Goal: Task Accomplishment & Management: Complete application form

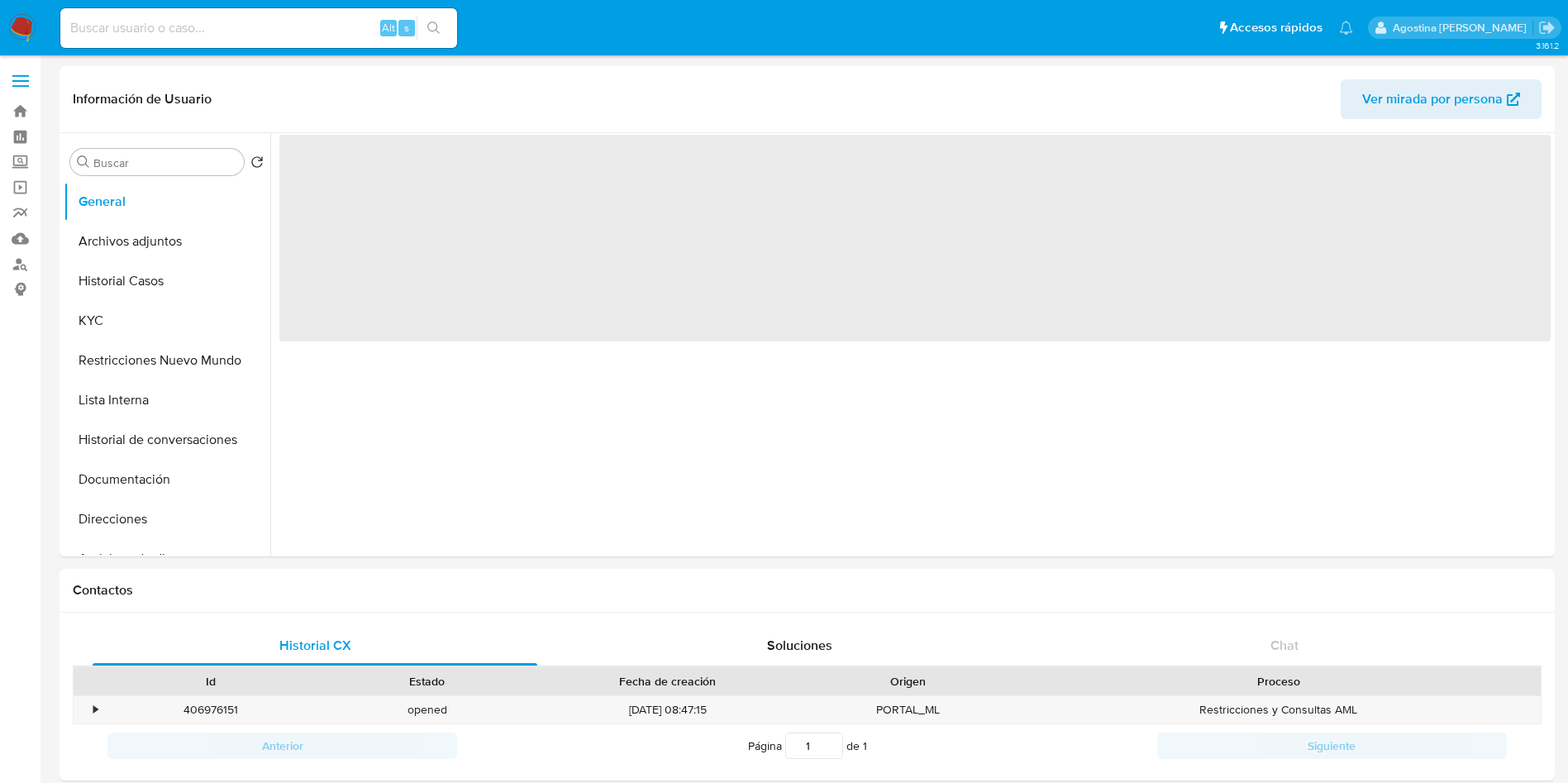
select select "10"
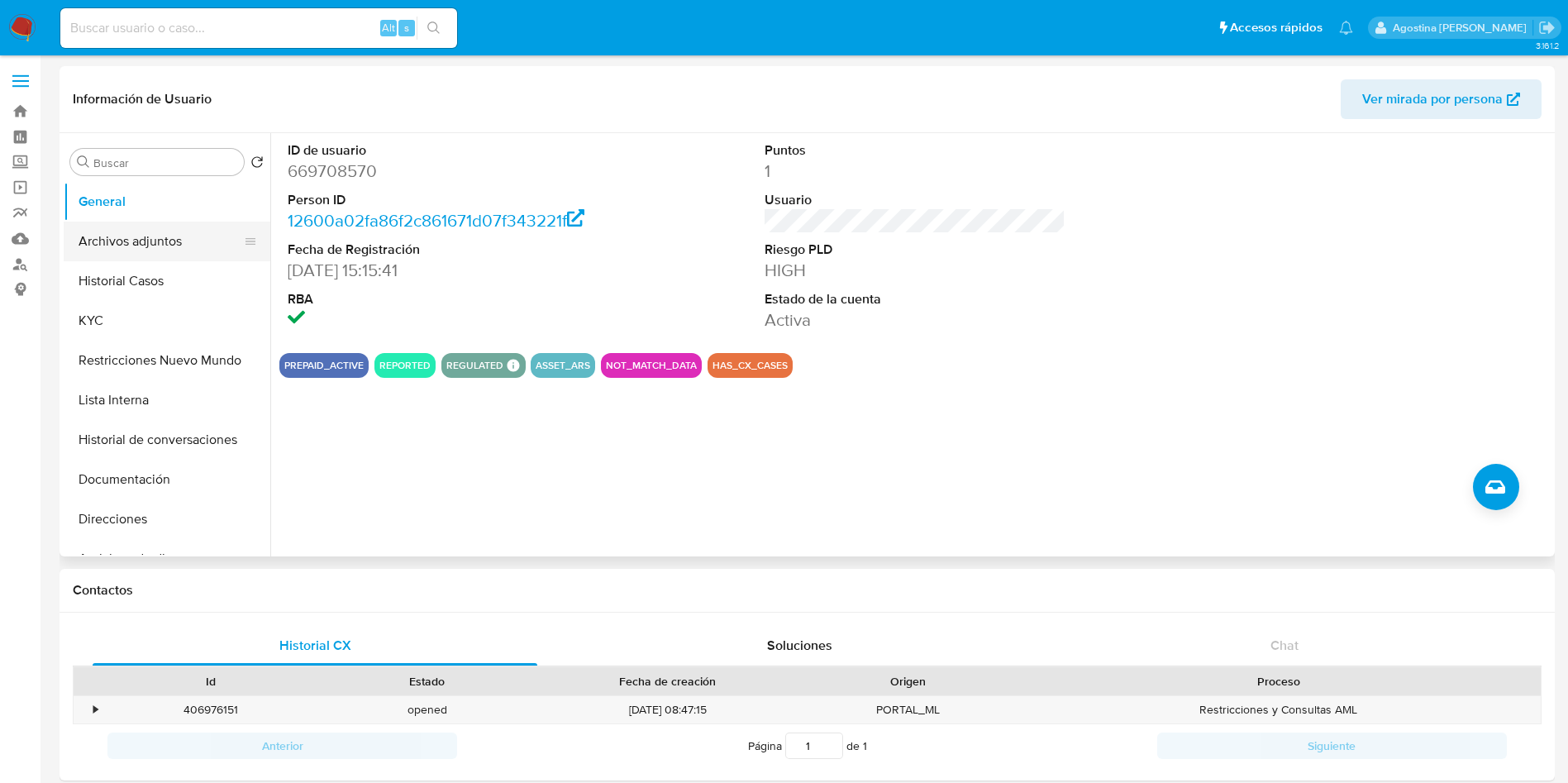
click at [208, 234] on button "Archivos adjuntos" at bounding box center [160, 241] width 194 height 39
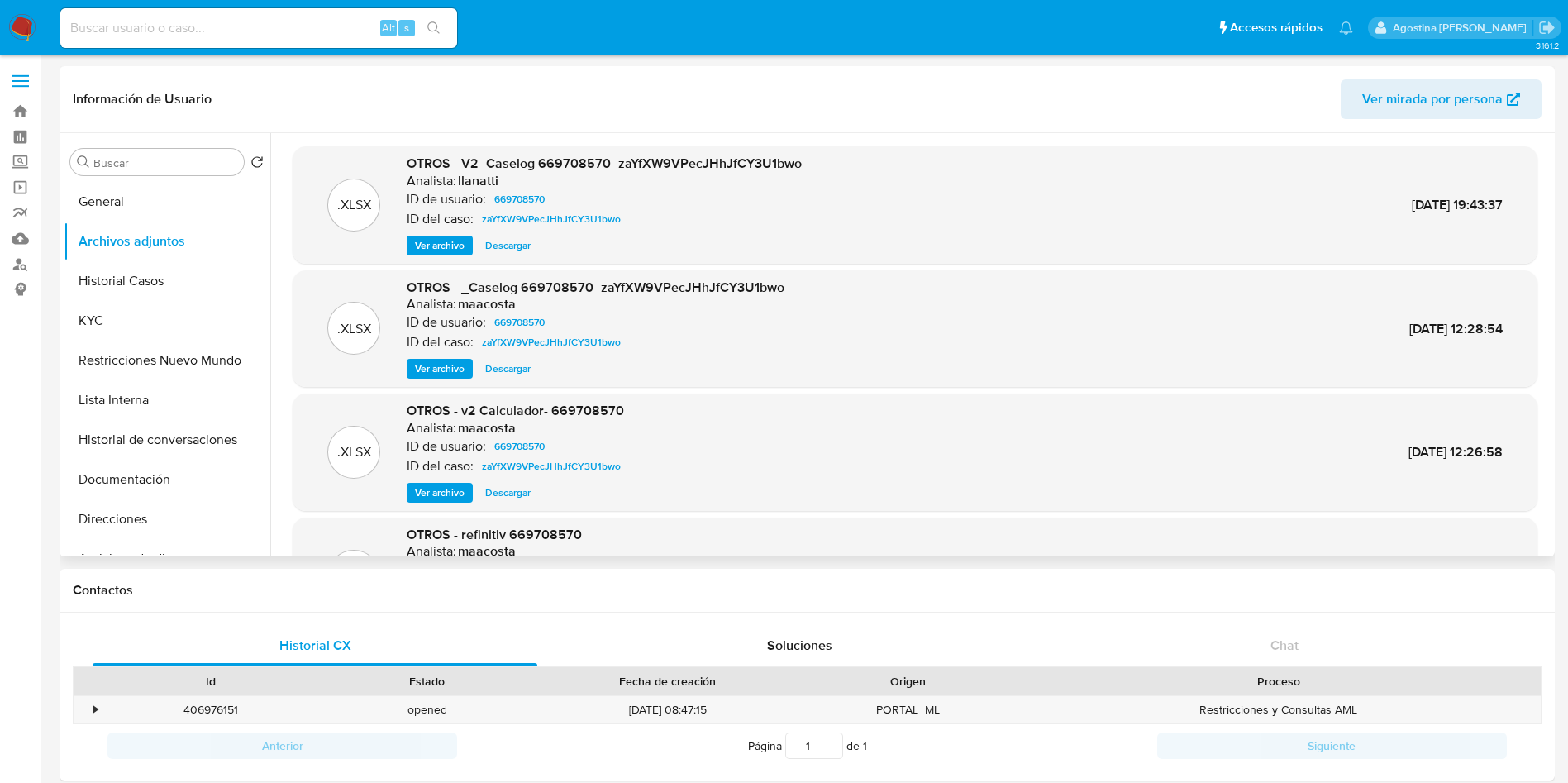
click at [442, 254] on span "Ver archivo" at bounding box center [439, 245] width 49 height 17
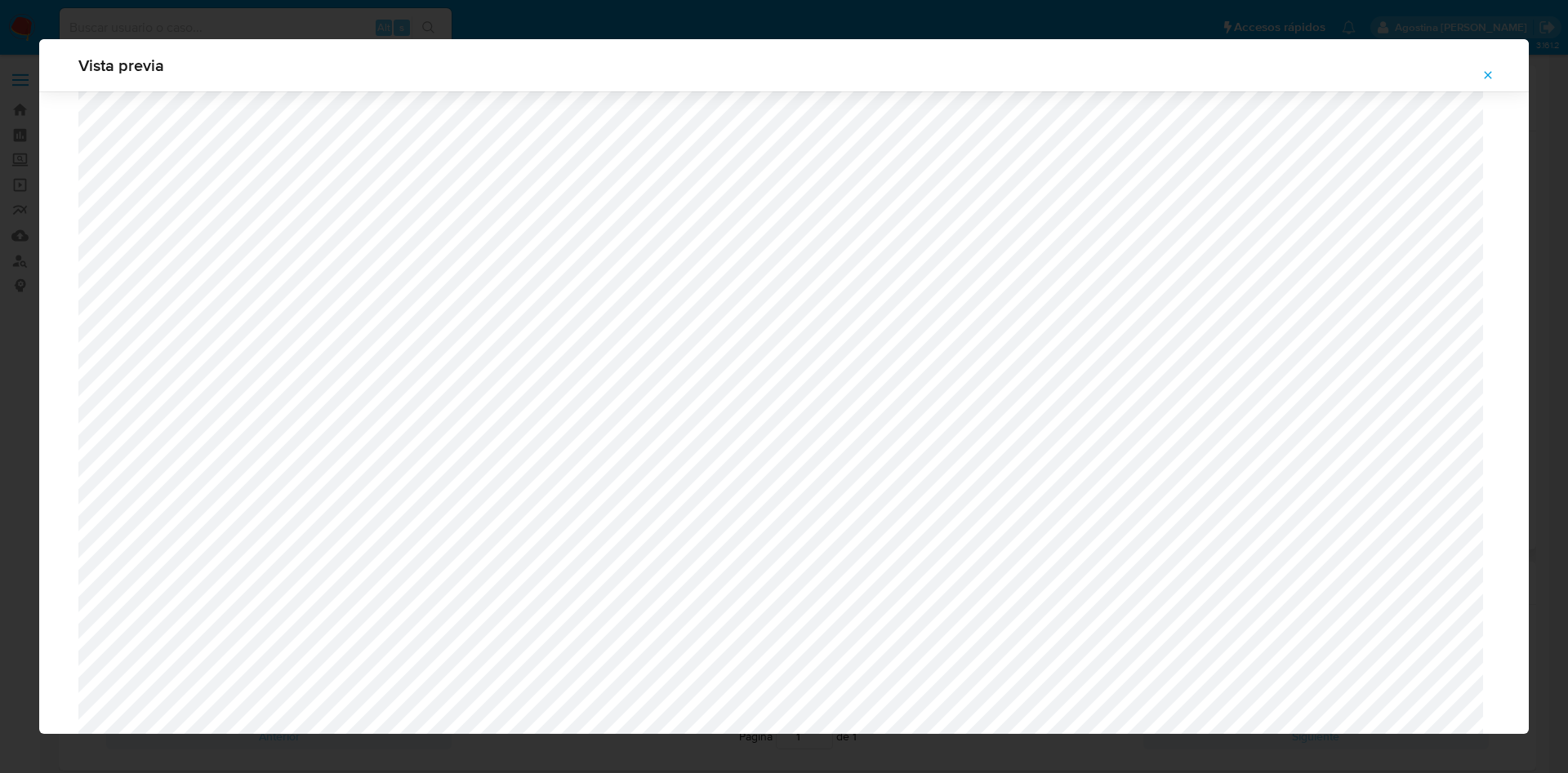
scroll to position [1070, 0]
click at [1493, 73] on icon "Attachment preview" at bounding box center [1487, 75] width 13 height 13
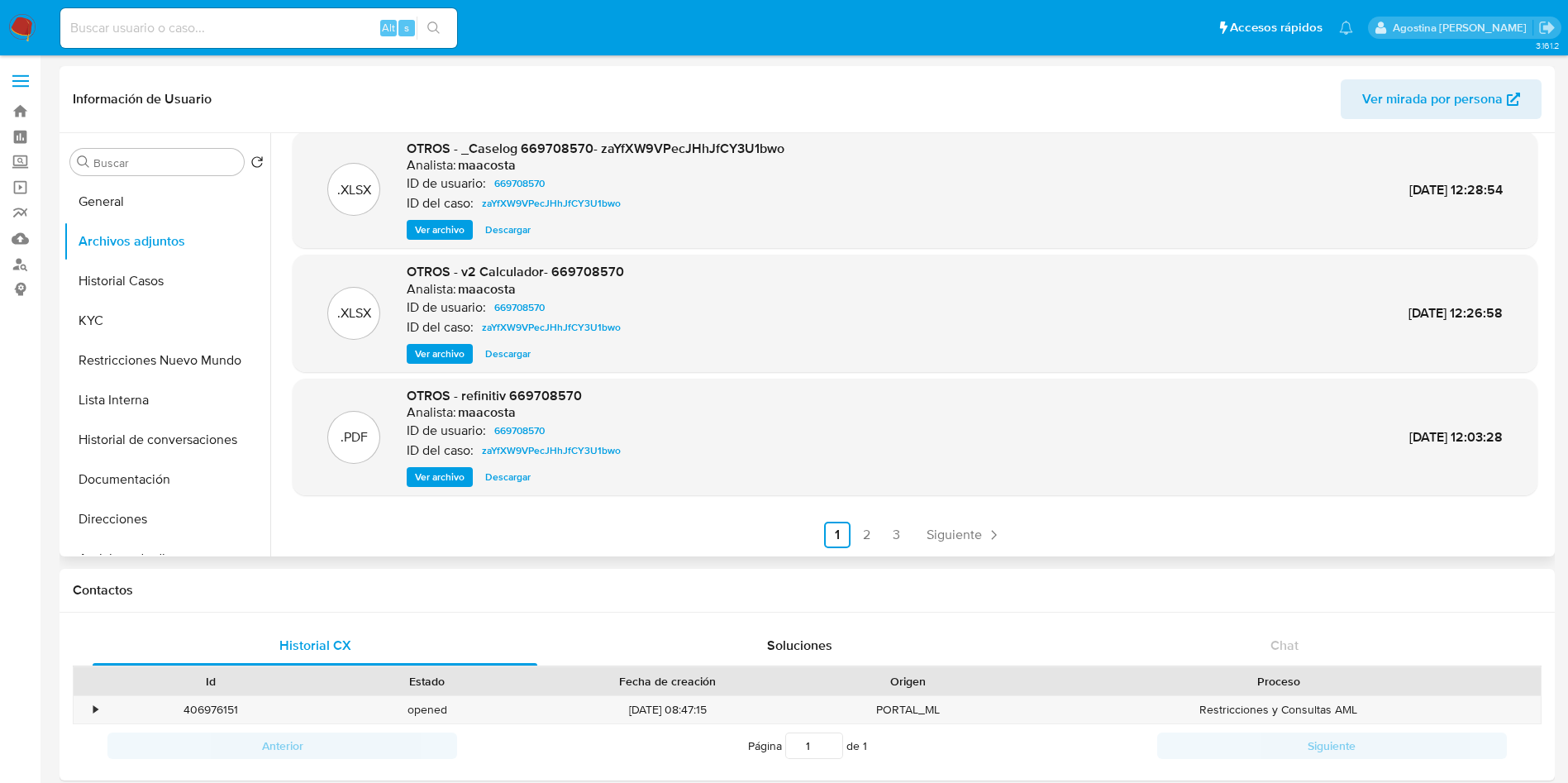
scroll to position [0, 0]
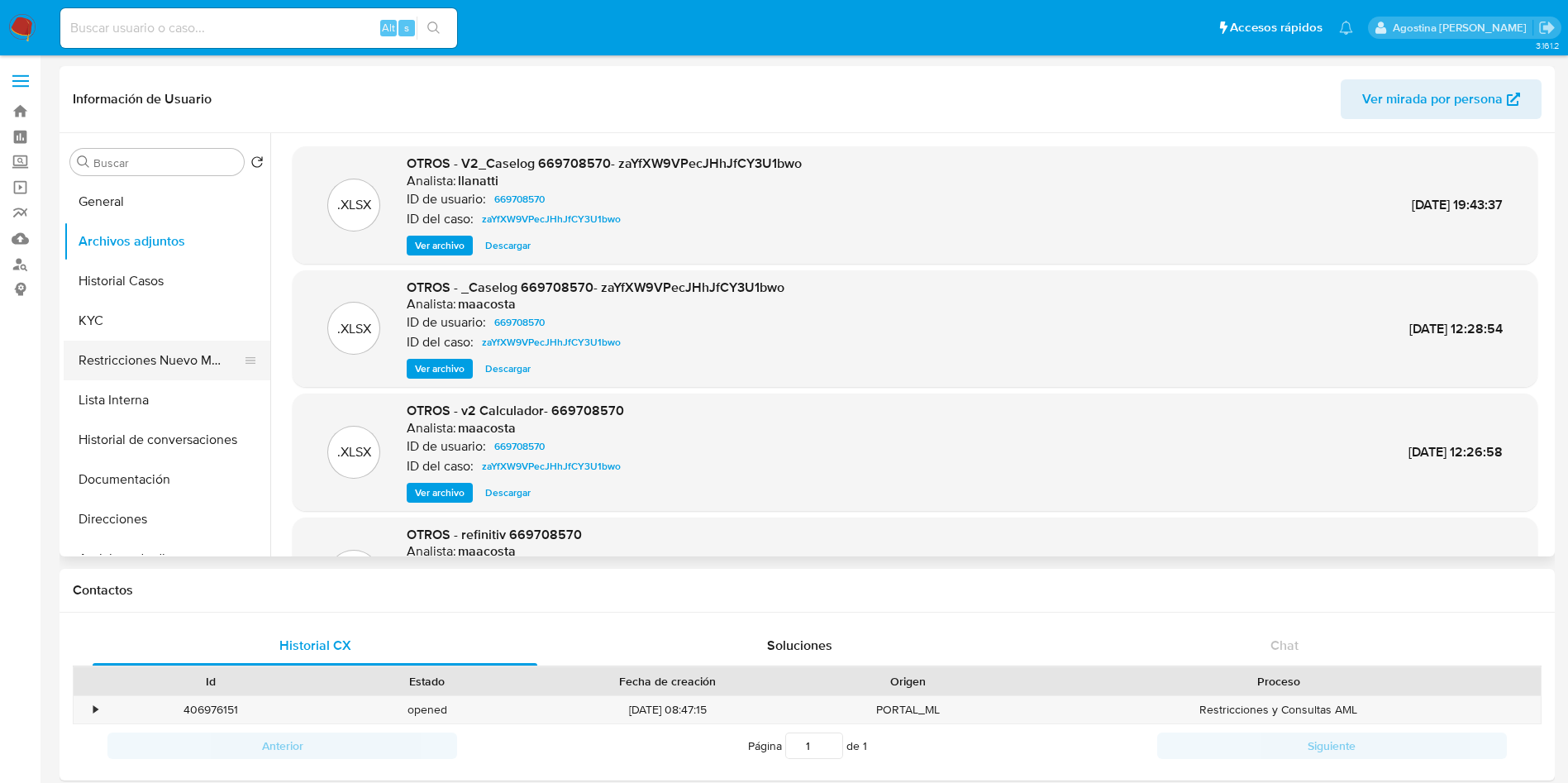
click at [151, 372] on button "Restricciones Nuevo Mundo" at bounding box center [160, 361] width 194 height 39
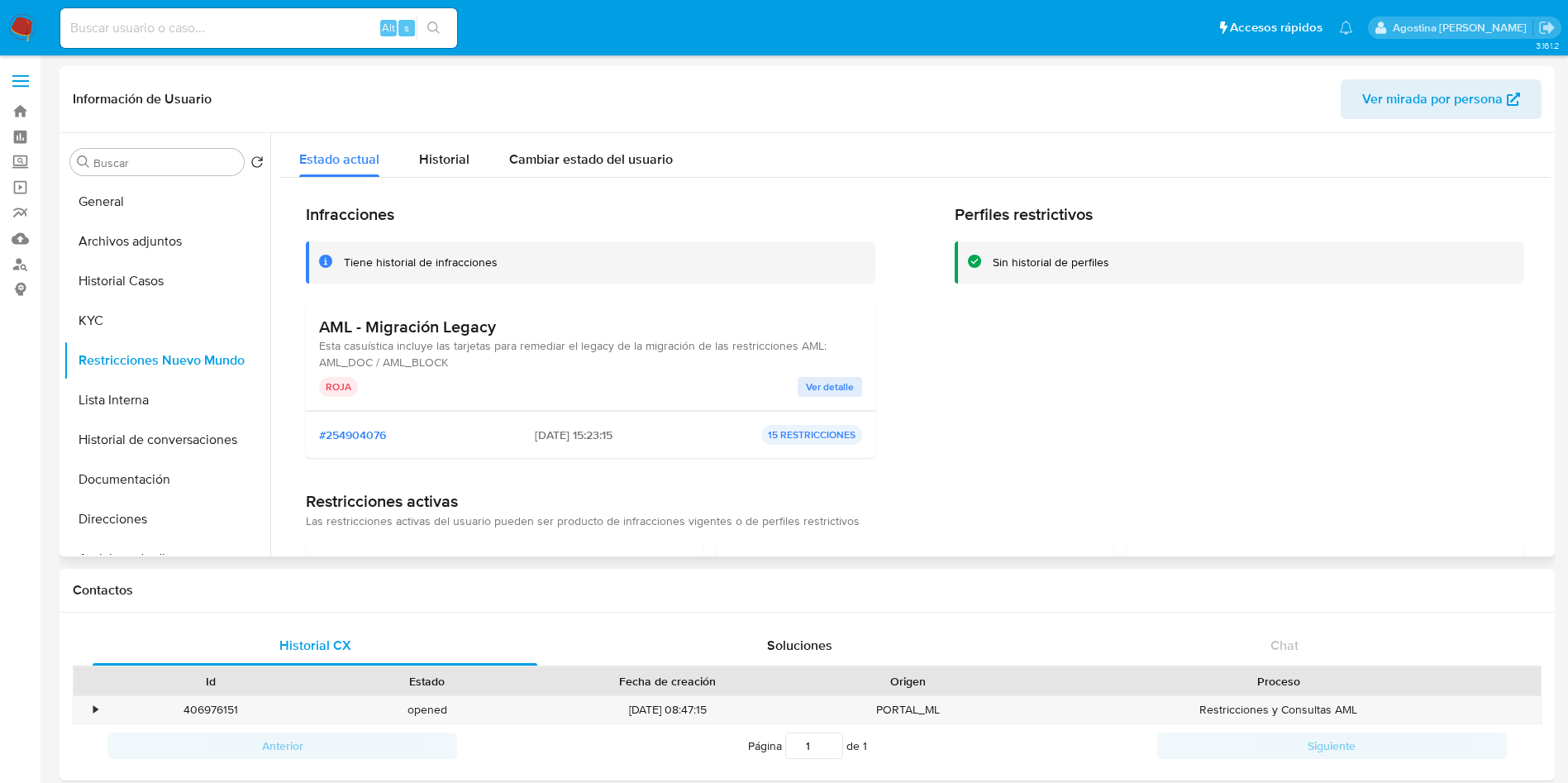
click at [831, 392] on span "Ver detalle" at bounding box center [830, 387] width 48 height 17
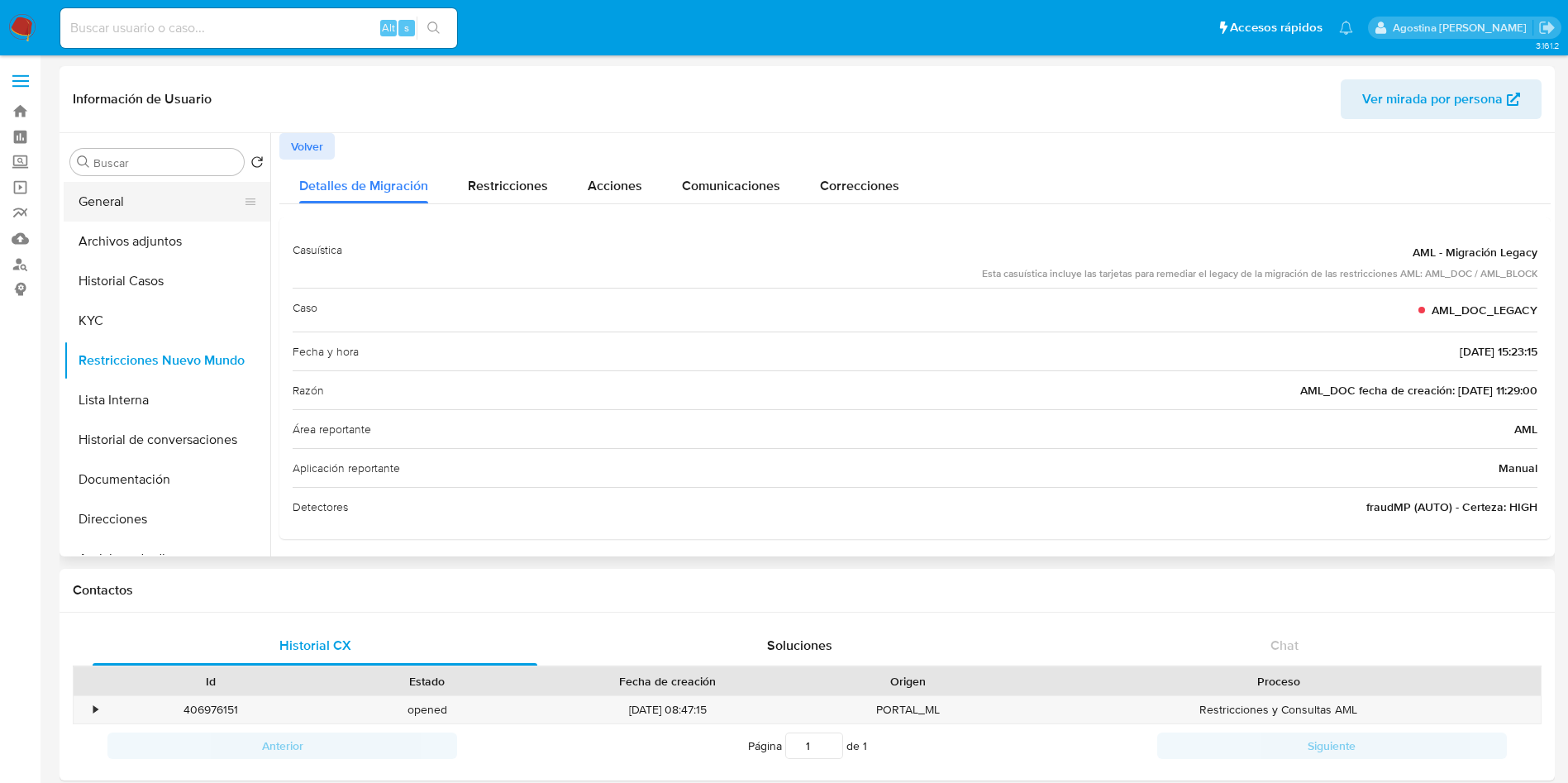
click at [201, 188] on button "General" at bounding box center [160, 202] width 194 height 39
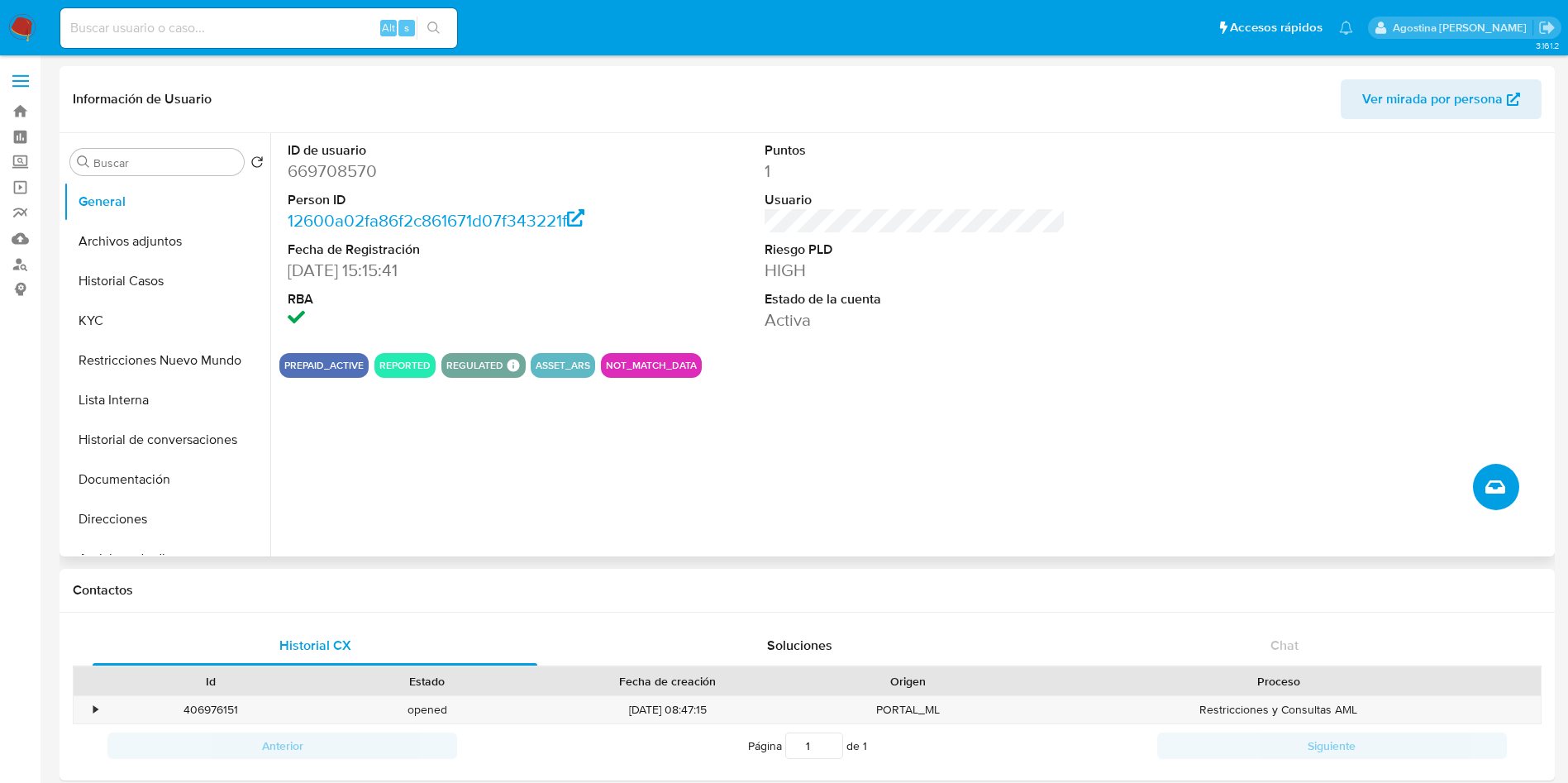
click at [1496, 475] on button "Crear caso manual" at bounding box center [1496, 487] width 46 height 46
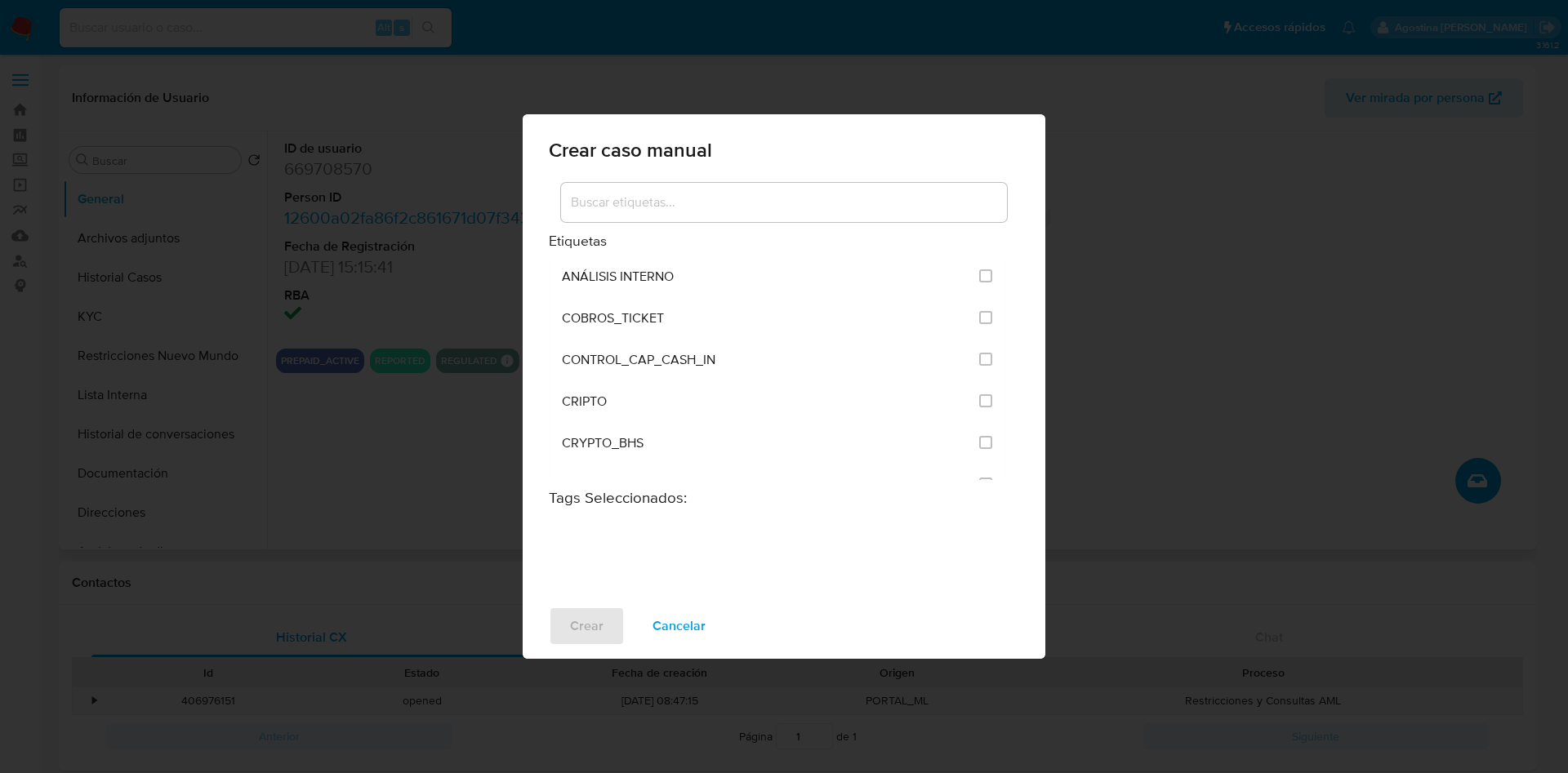
click at [773, 208] on input at bounding box center [784, 203] width 446 height 21
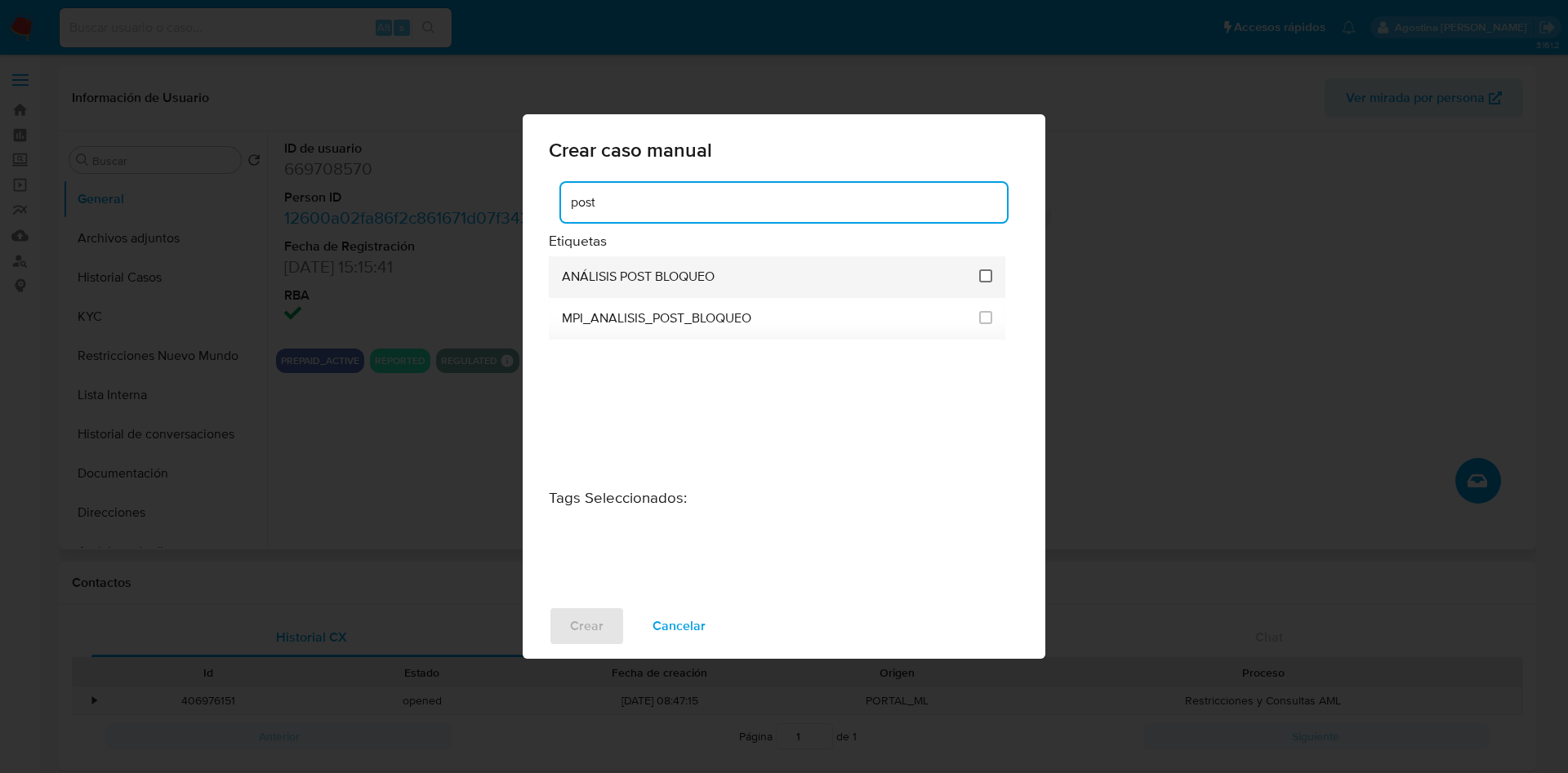
type input "post"
click at [985, 273] on input "3249" at bounding box center [984, 276] width 13 height 13
checkbox input "true"
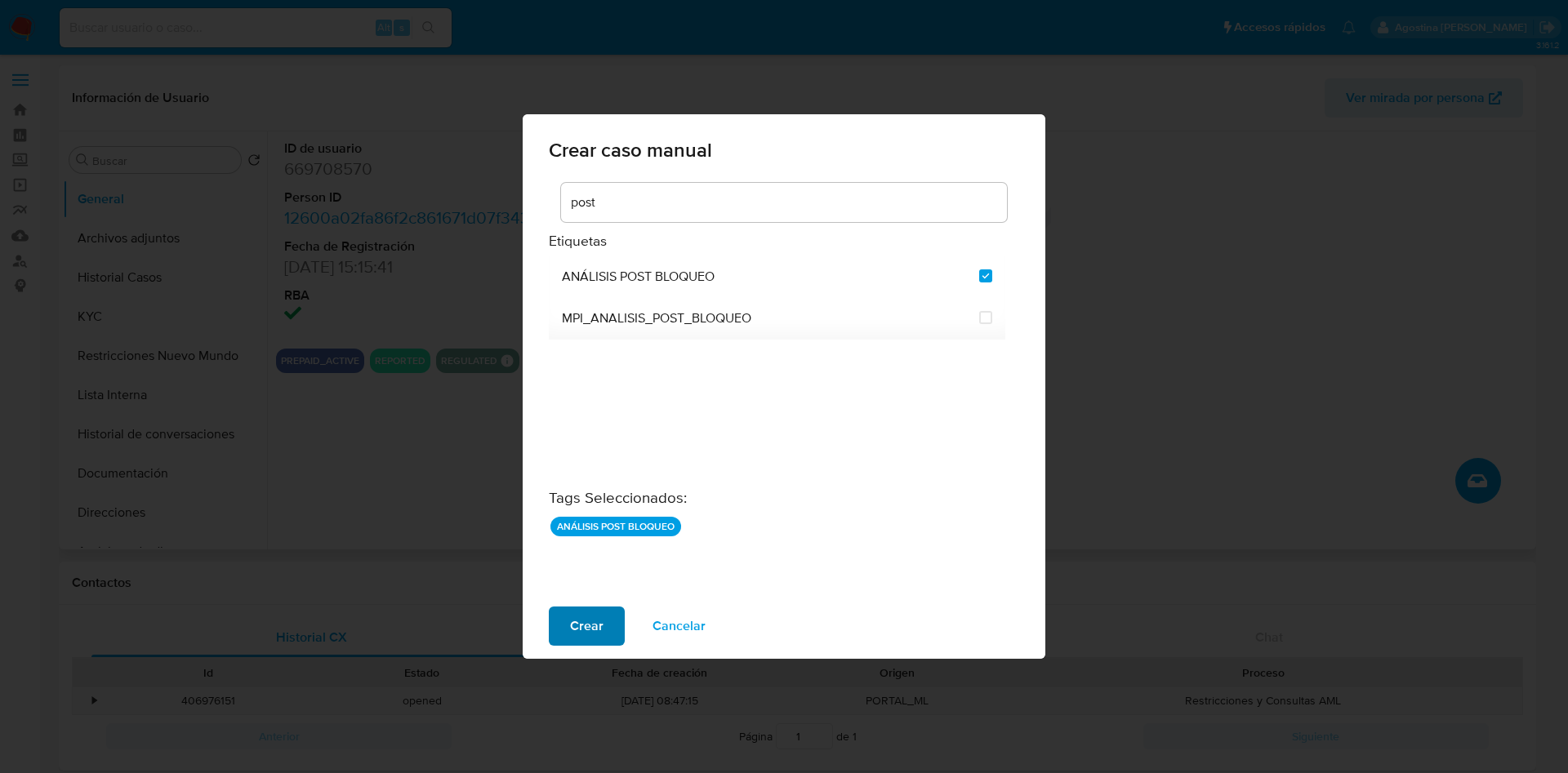
click at [618, 615] on button "Crear" at bounding box center [586, 626] width 76 height 39
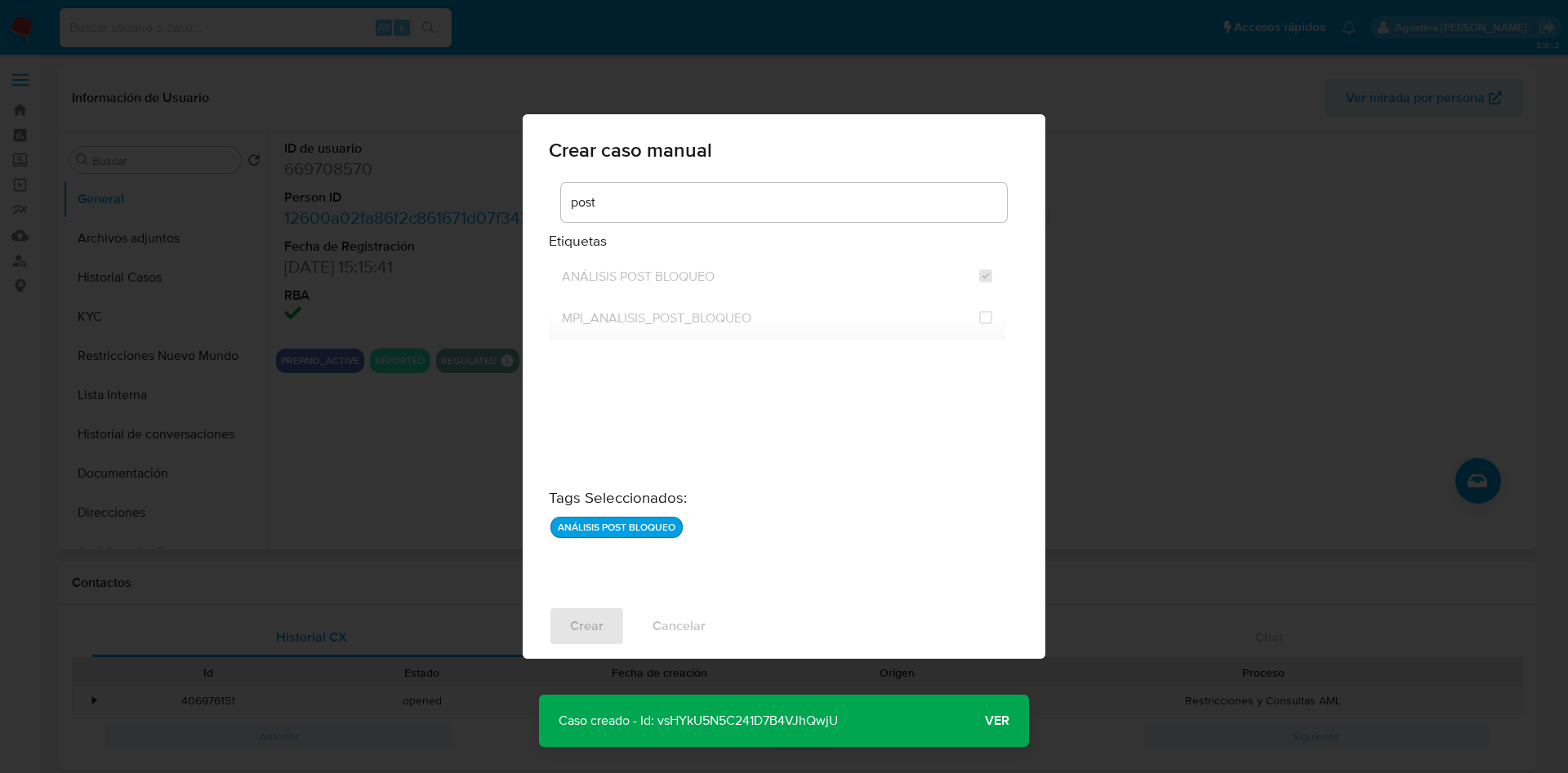
click at [717, 722] on p "Caso creado - Id: vsHYkU5N5C241D7B4VJhQwjU" at bounding box center [698, 722] width 318 height 52
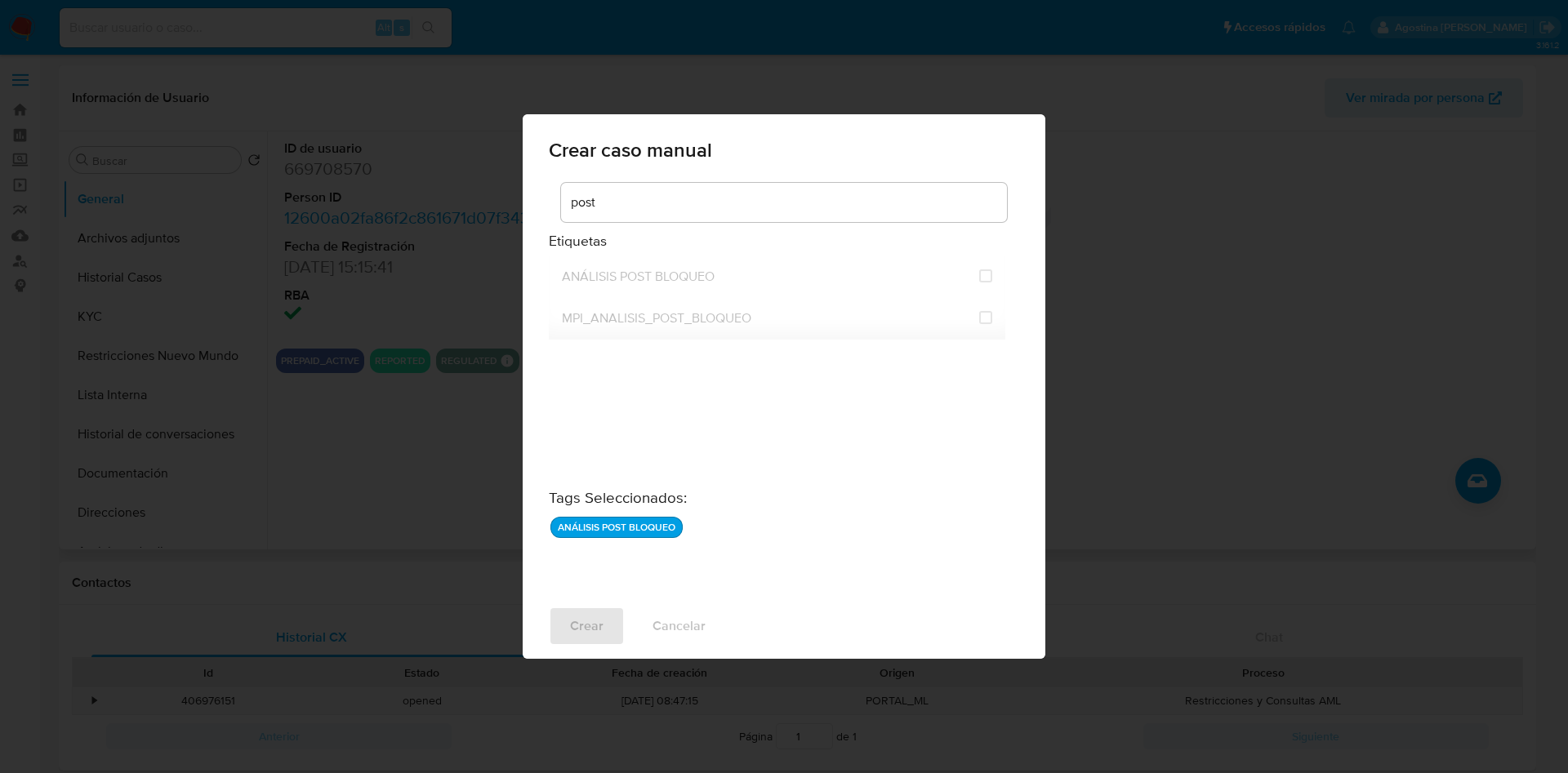
checkbox input "false"
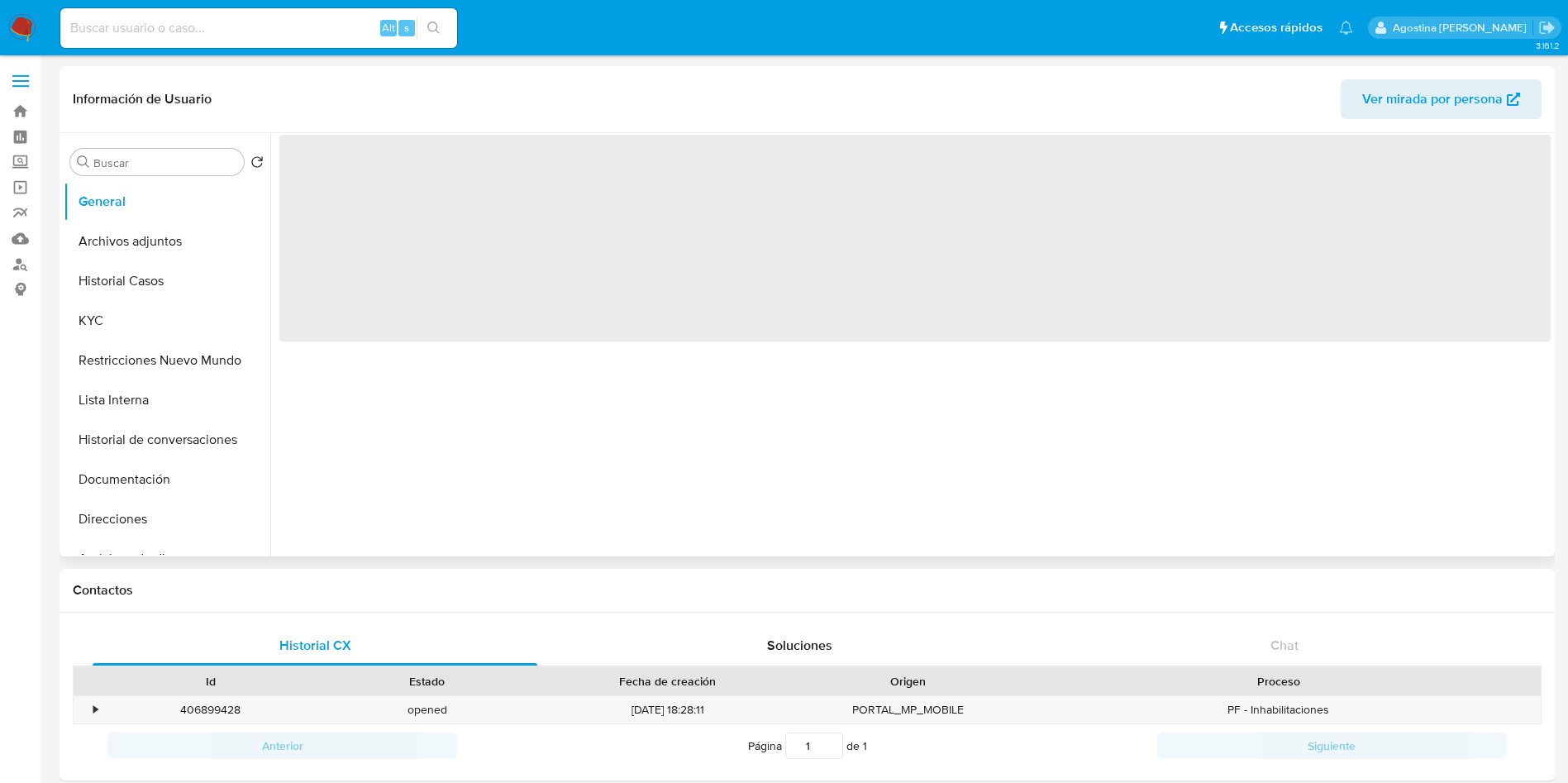
select select "10"
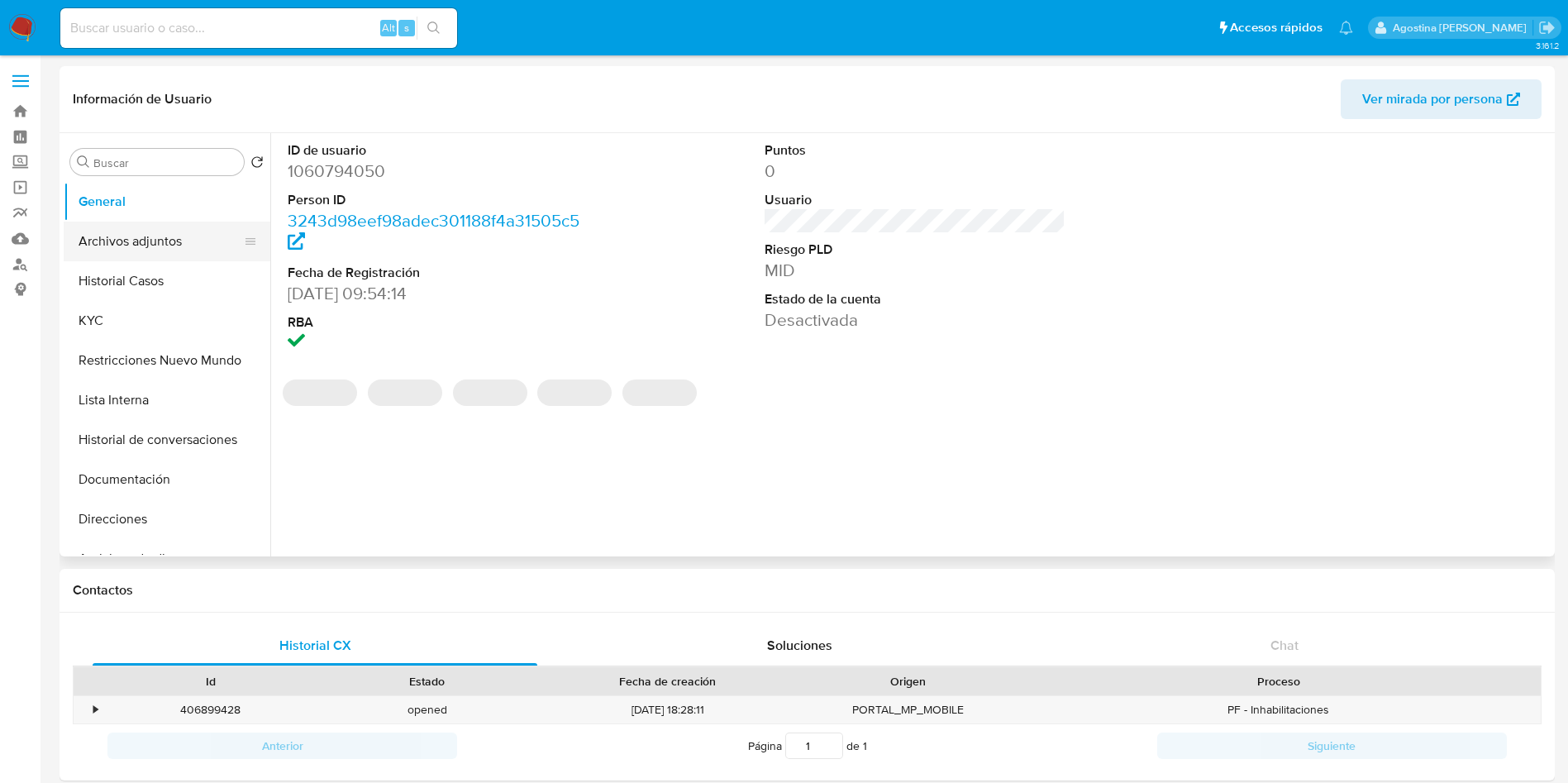
click at [158, 242] on button "Archivos adjuntos" at bounding box center [160, 241] width 194 height 39
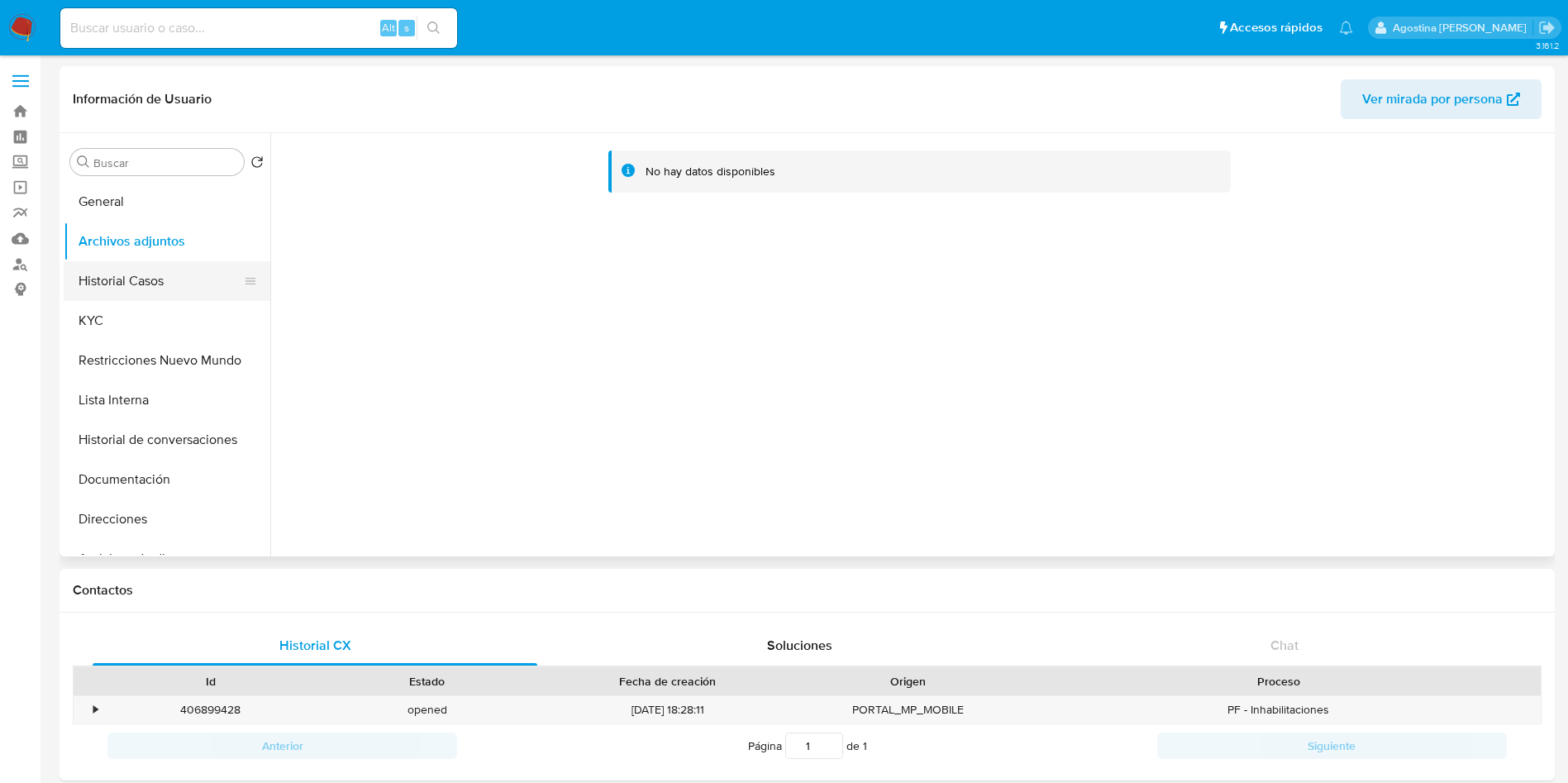
click at [169, 294] on button "Historial Casos" at bounding box center [160, 281] width 194 height 39
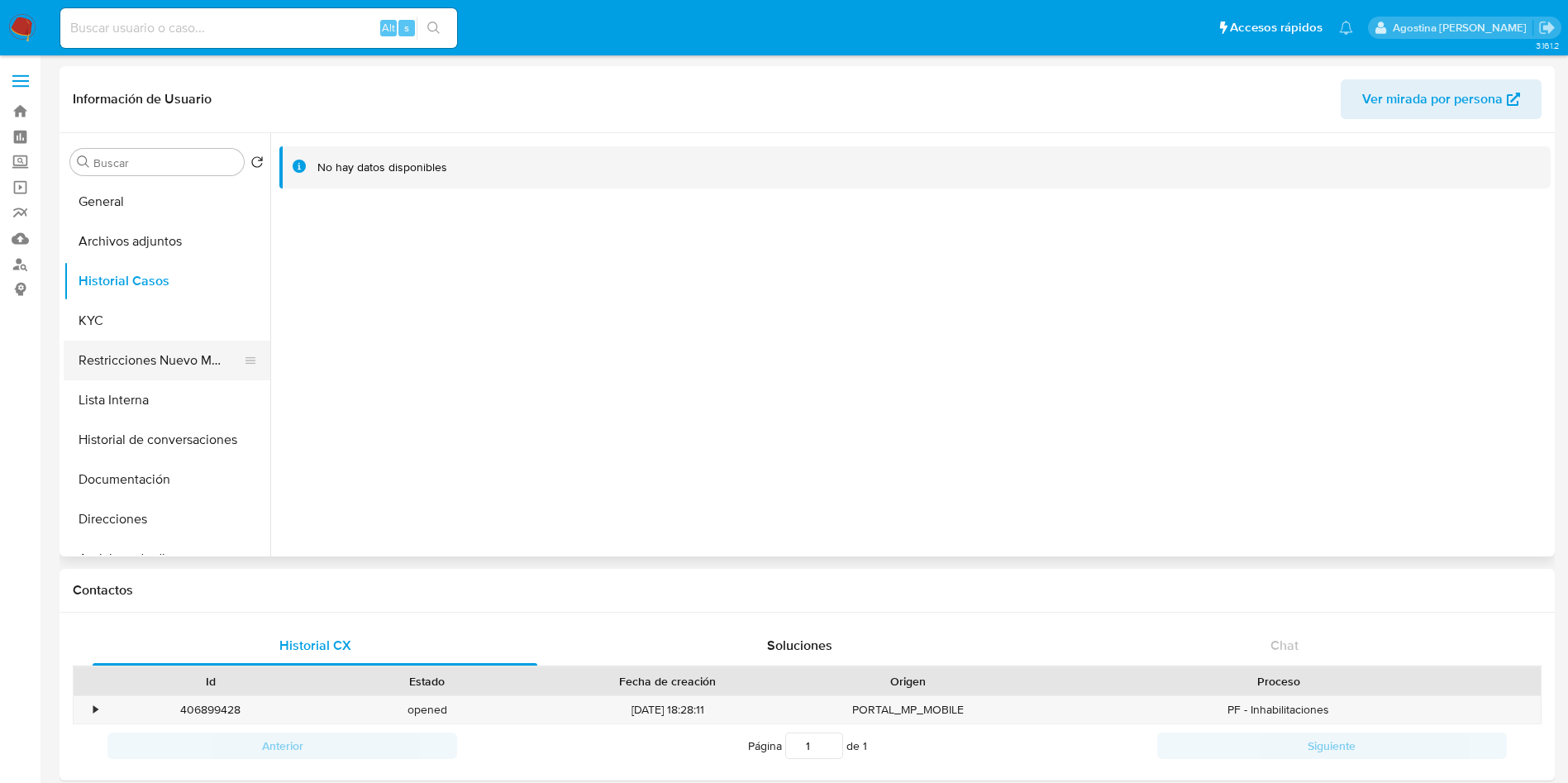
click at [153, 351] on button "Restricciones Nuevo Mundo" at bounding box center [160, 361] width 194 height 39
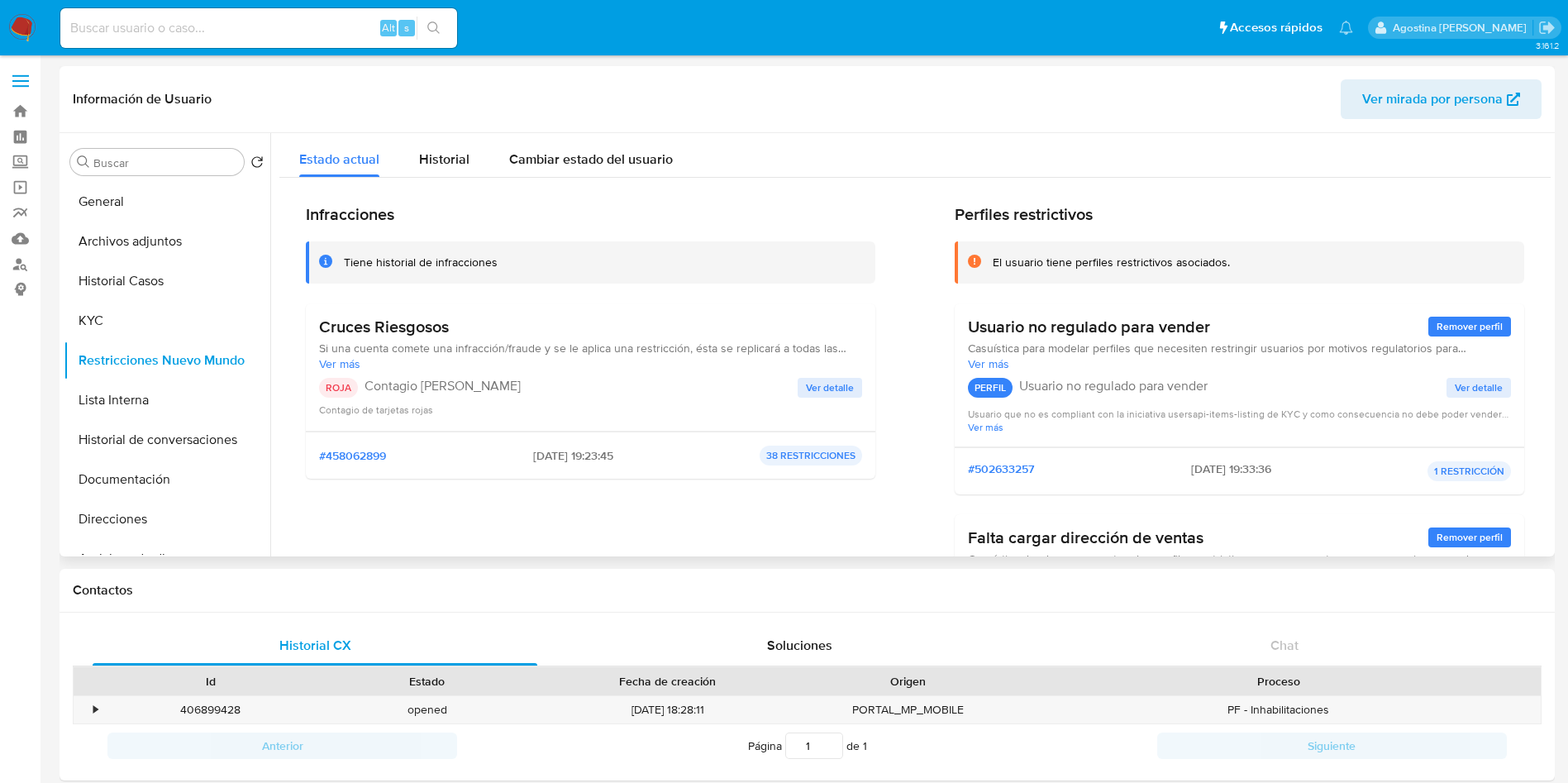
click at [820, 386] on span "Ver detalle" at bounding box center [830, 388] width 48 height 17
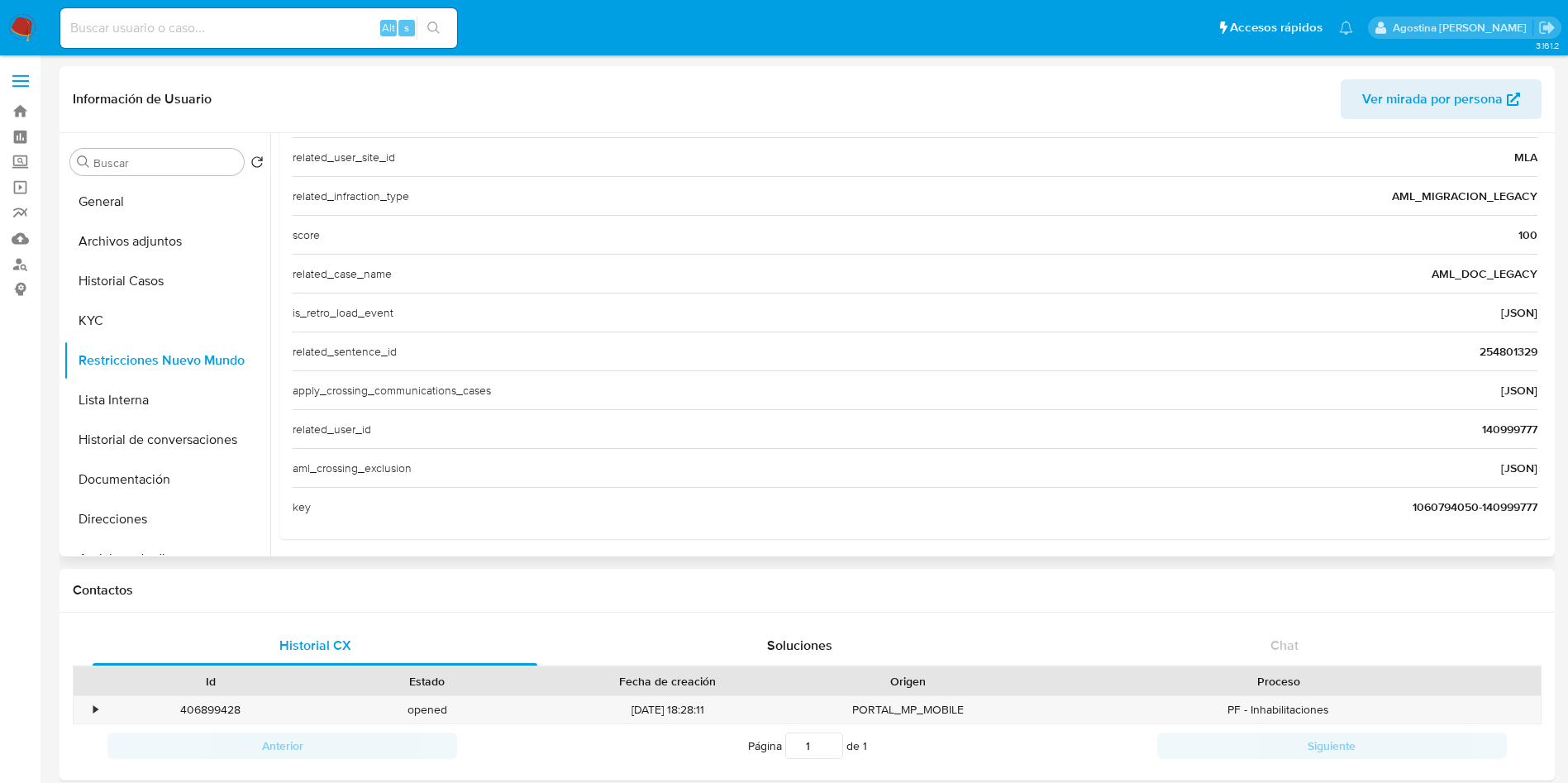
scroll to position [639, 0]
click at [1492, 420] on span "140999777" at bounding box center [1510, 425] width 55 height 17
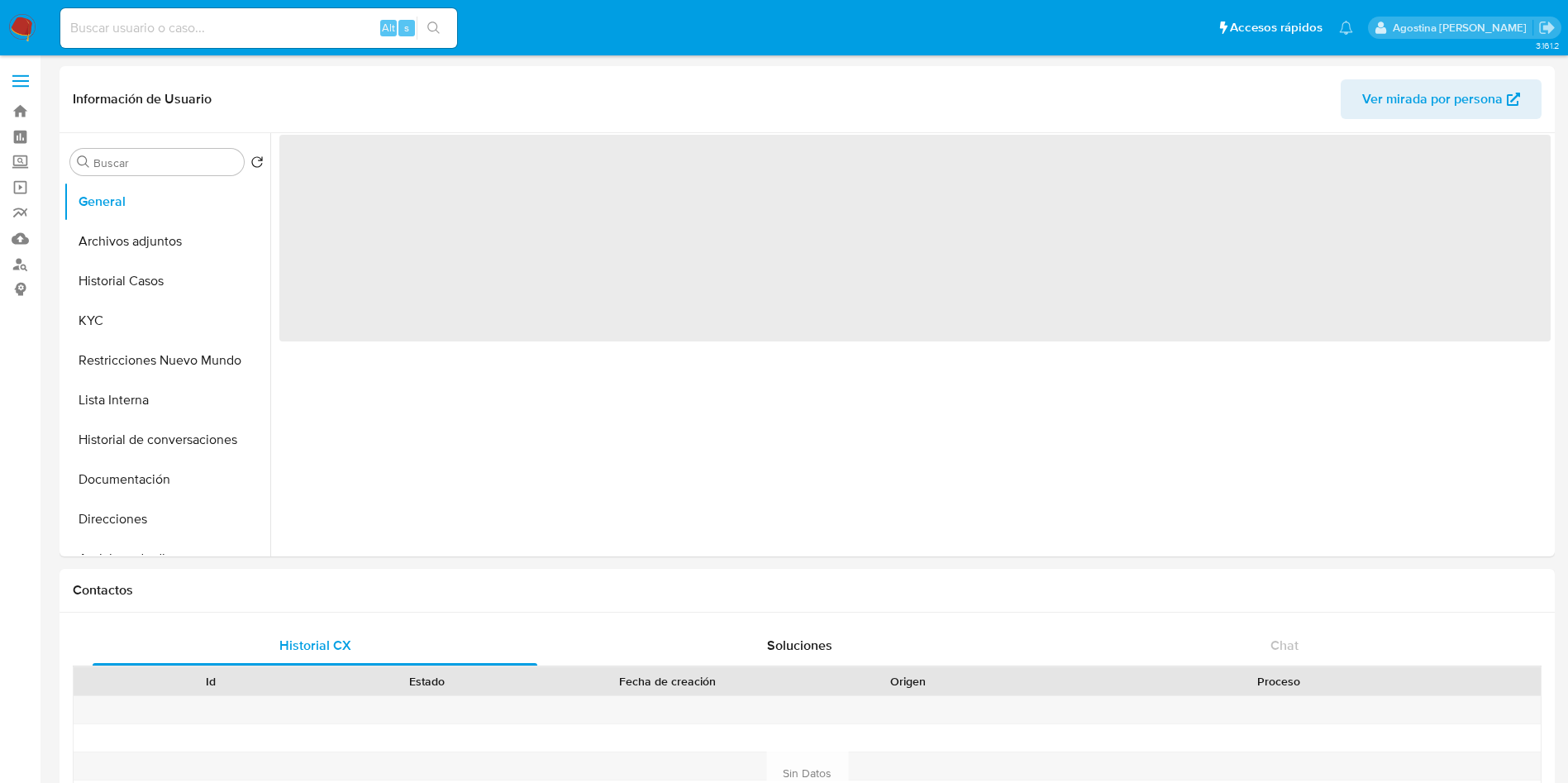
select select "10"
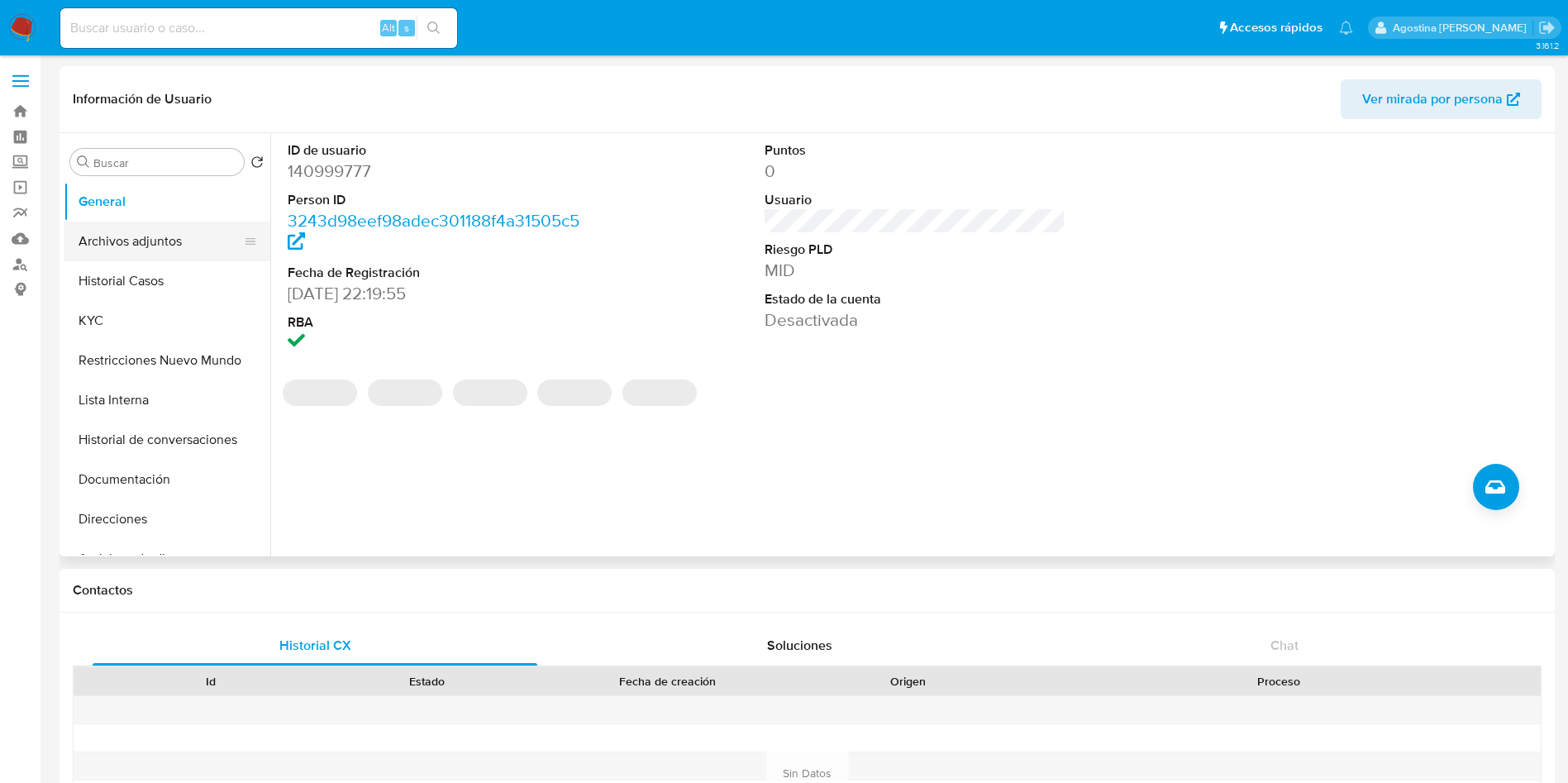
click at [136, 243] on button "Archivos adjuntos" at bounding box center [160, 241] width 194 height 39
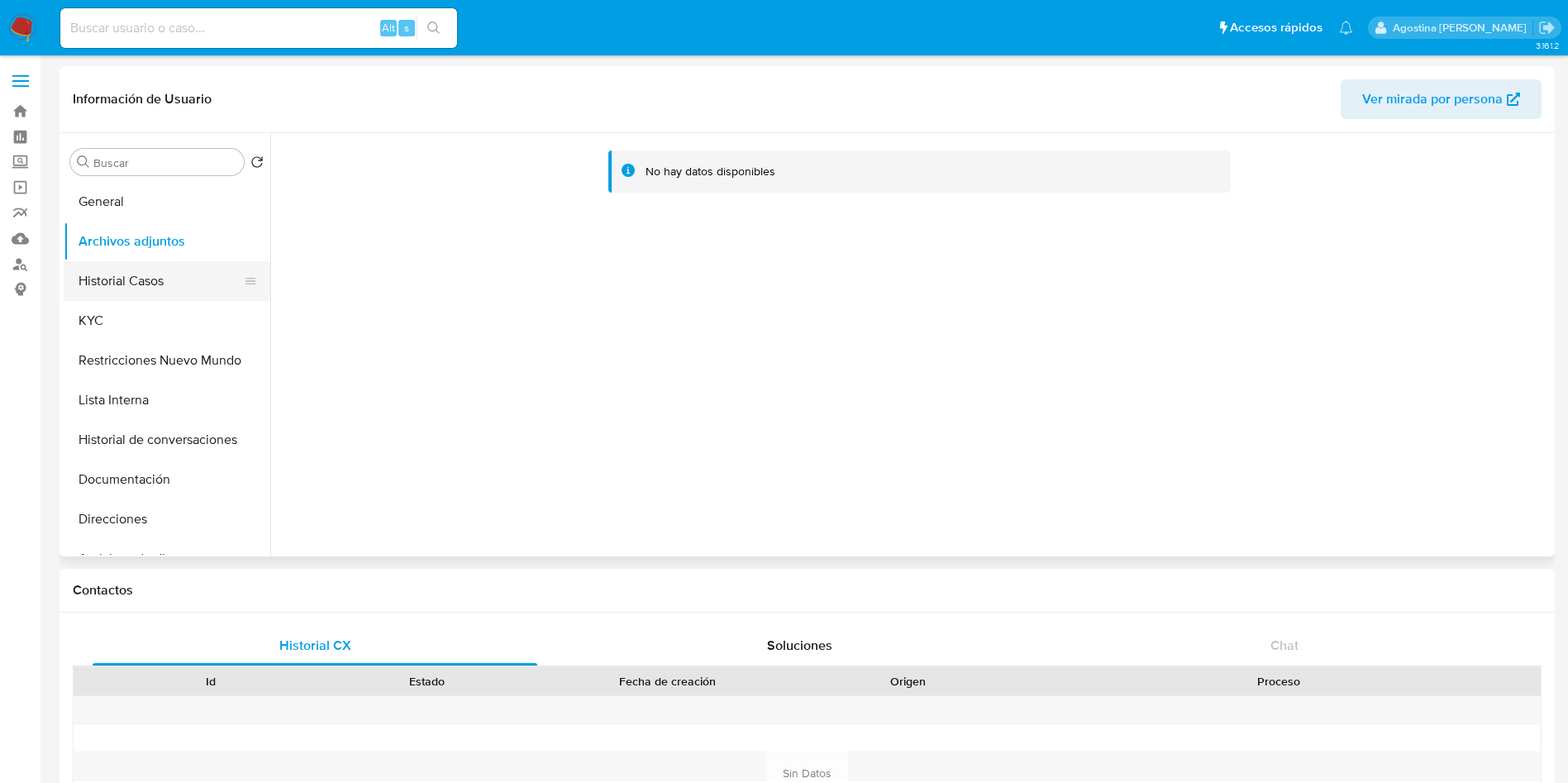
click at [195, 284] on button "Historial Casos" at bounding box center [160, 281] width 194 height 39
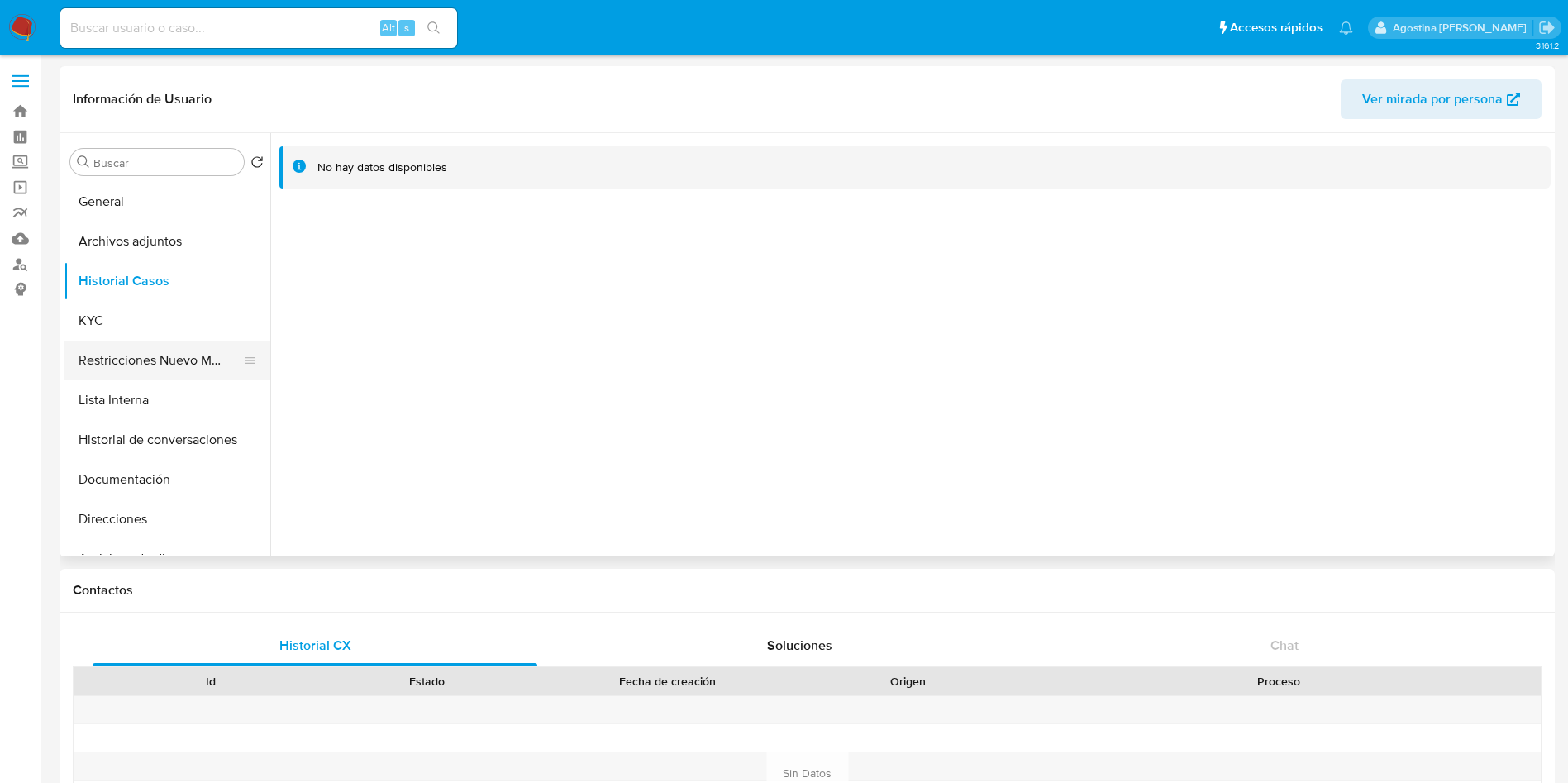
click at [186, 346] on button "Restricciones Nuevo Mundo" at bounding box center [160, 361] width 194 height 39
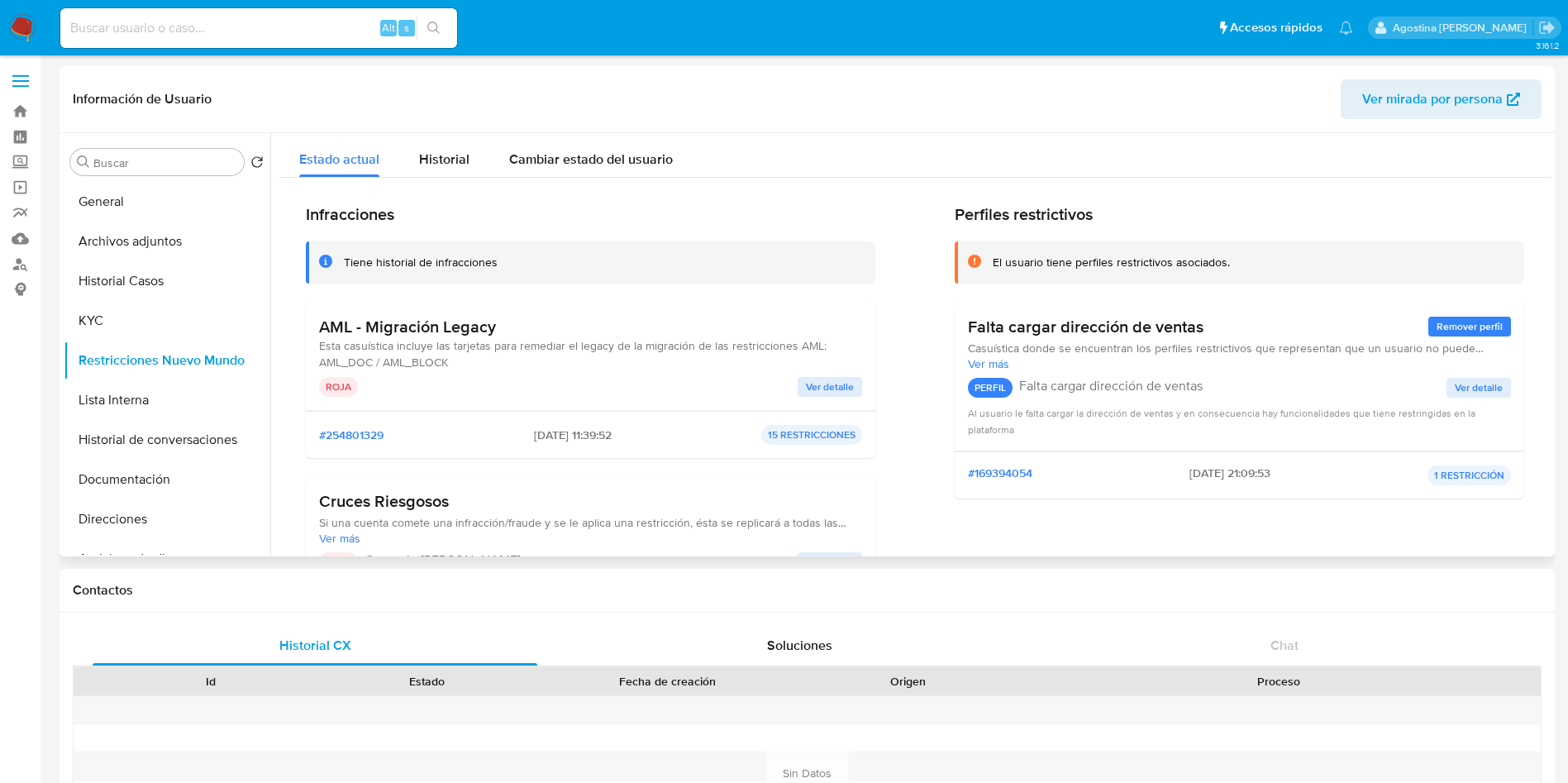
click at [833, 388] on span "Ver detalle" at bounding box center [830, 387] width 48 height 17
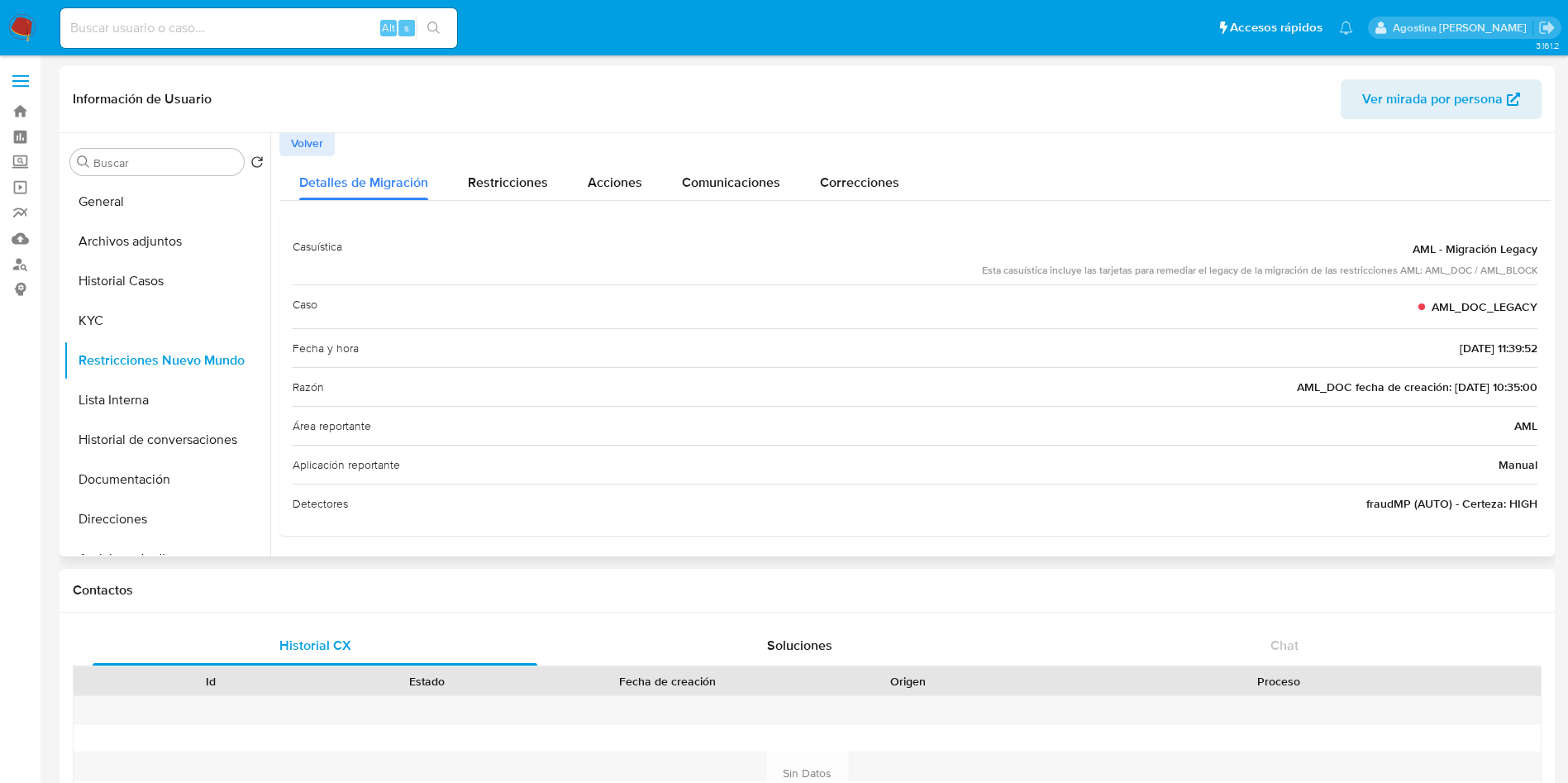
scroll to position [4, 0]
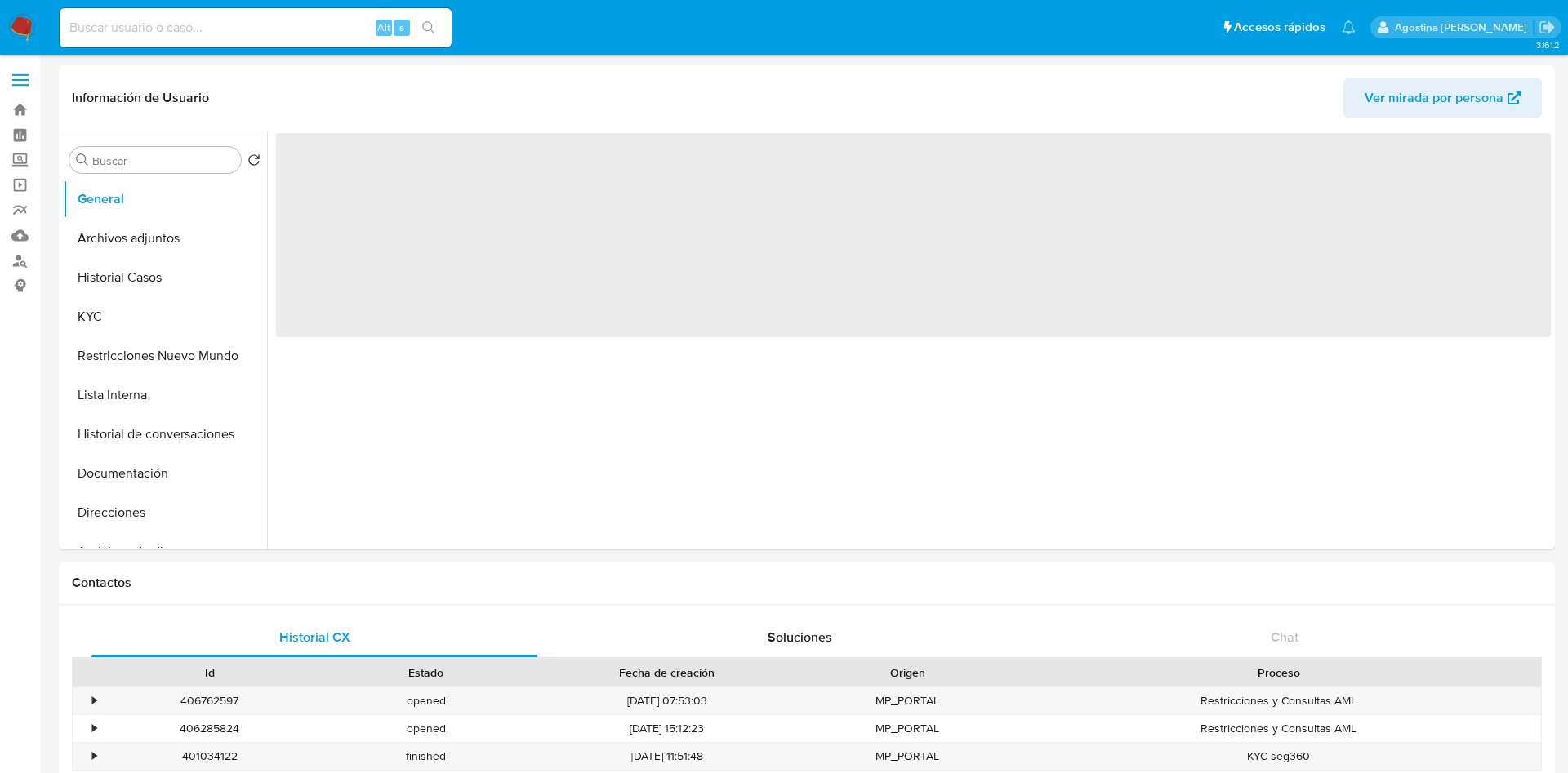
select select "10"
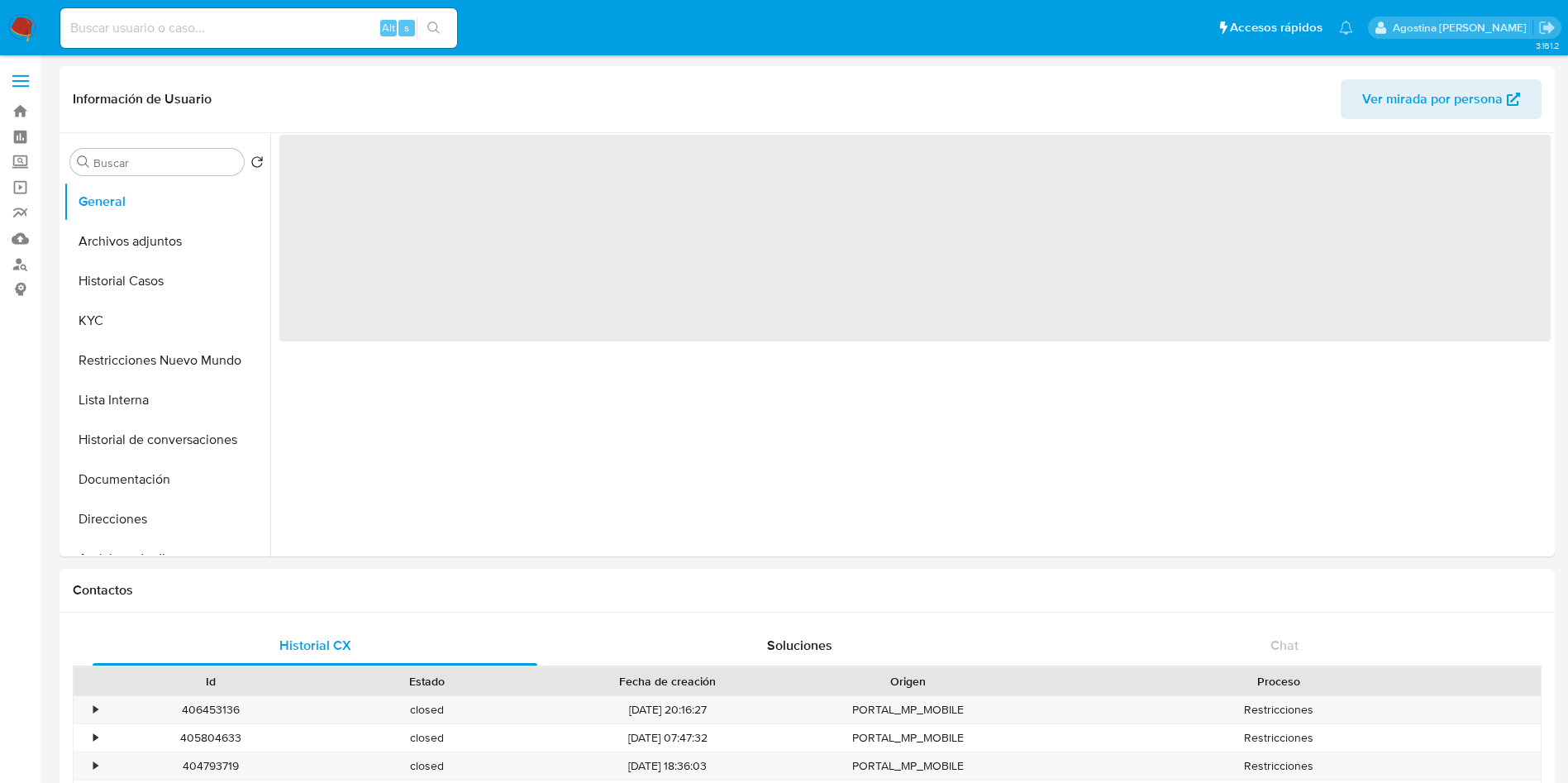
select select "10"
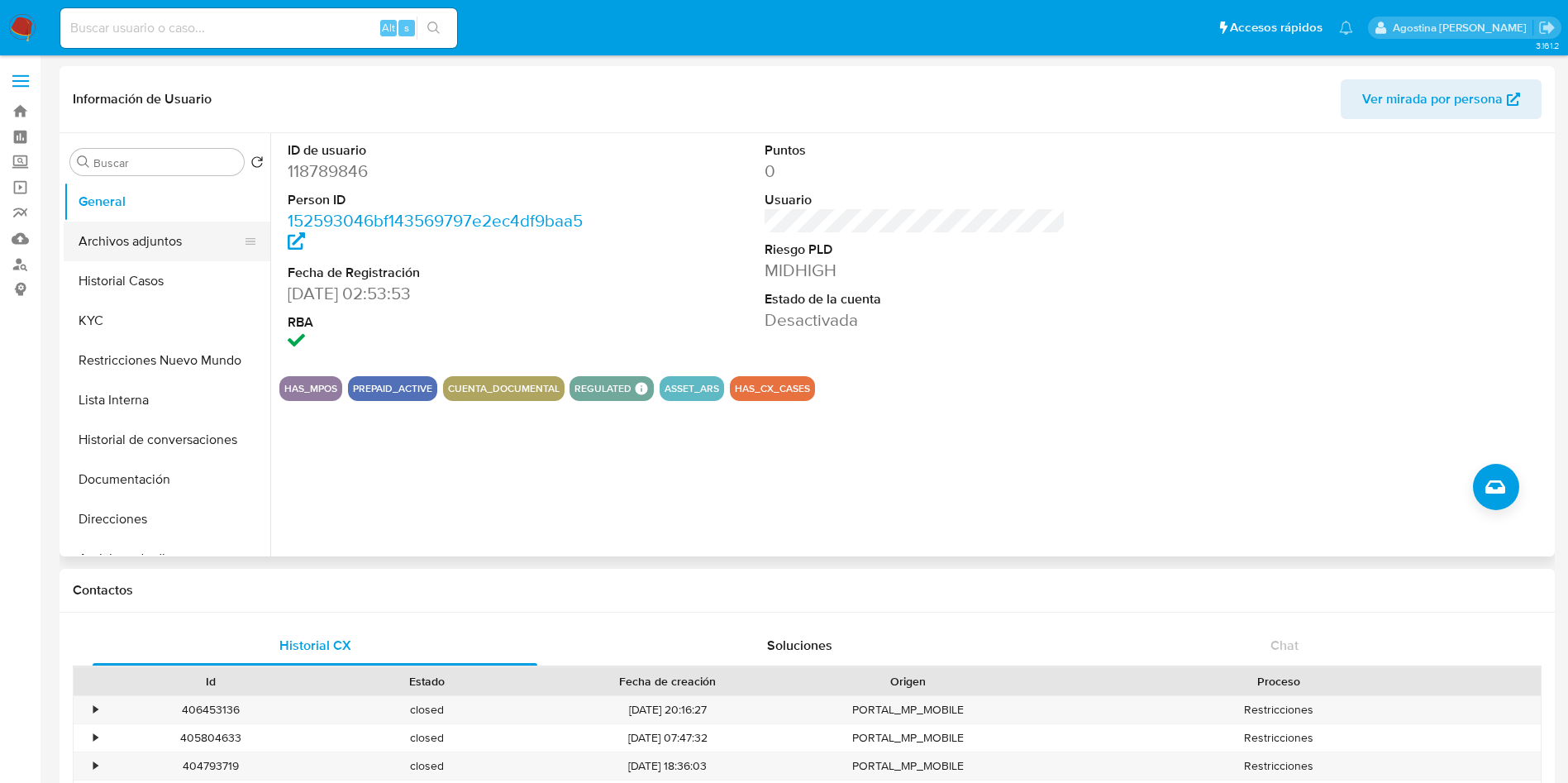
click at [138, 247] on button "Archivos adjuntos" at bounding box center [160, 241] width 194 height 39
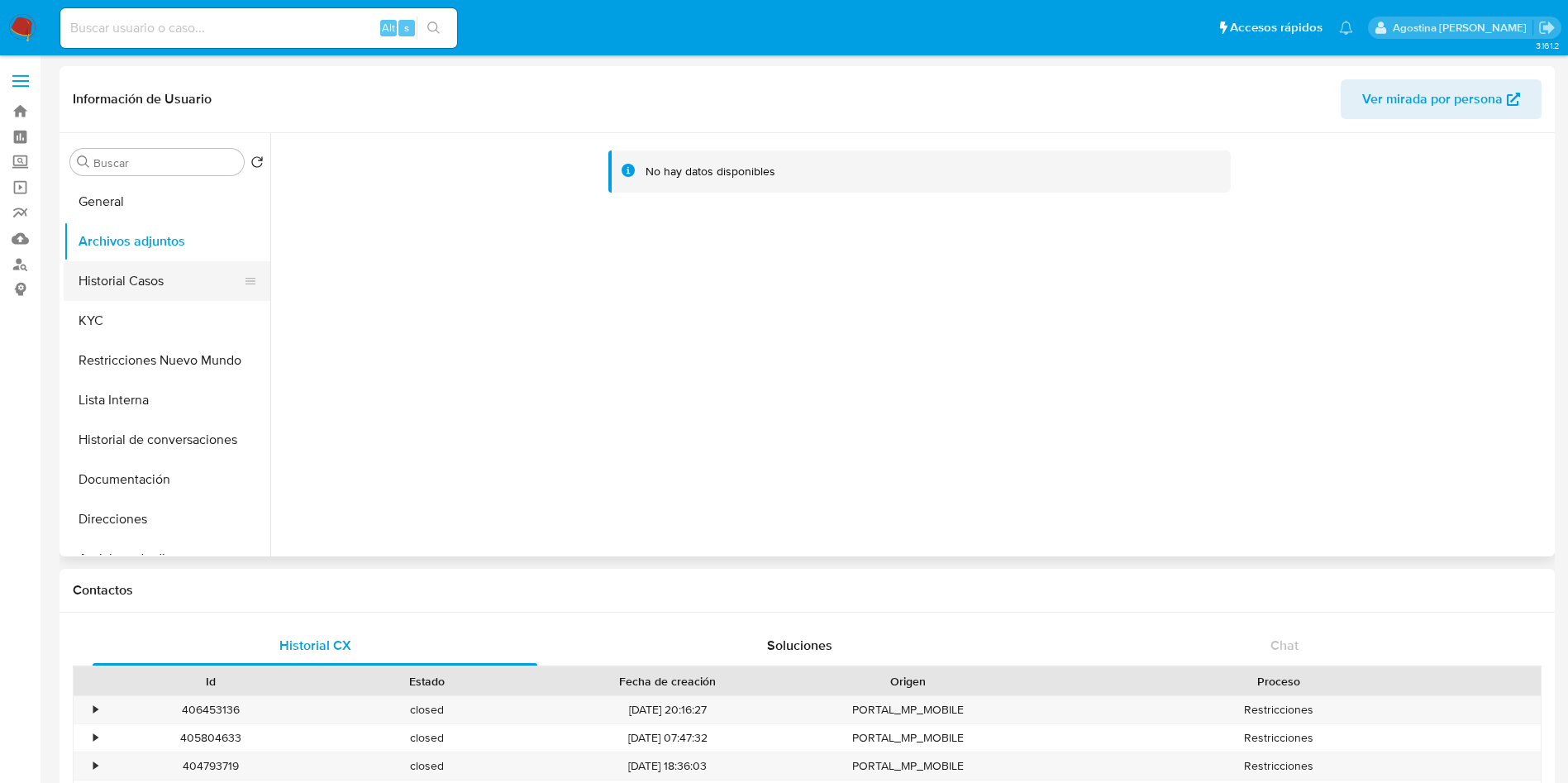
click at [144, 270] on button "Historial Casos" at bounding box center [160, 281] width 194 height 39
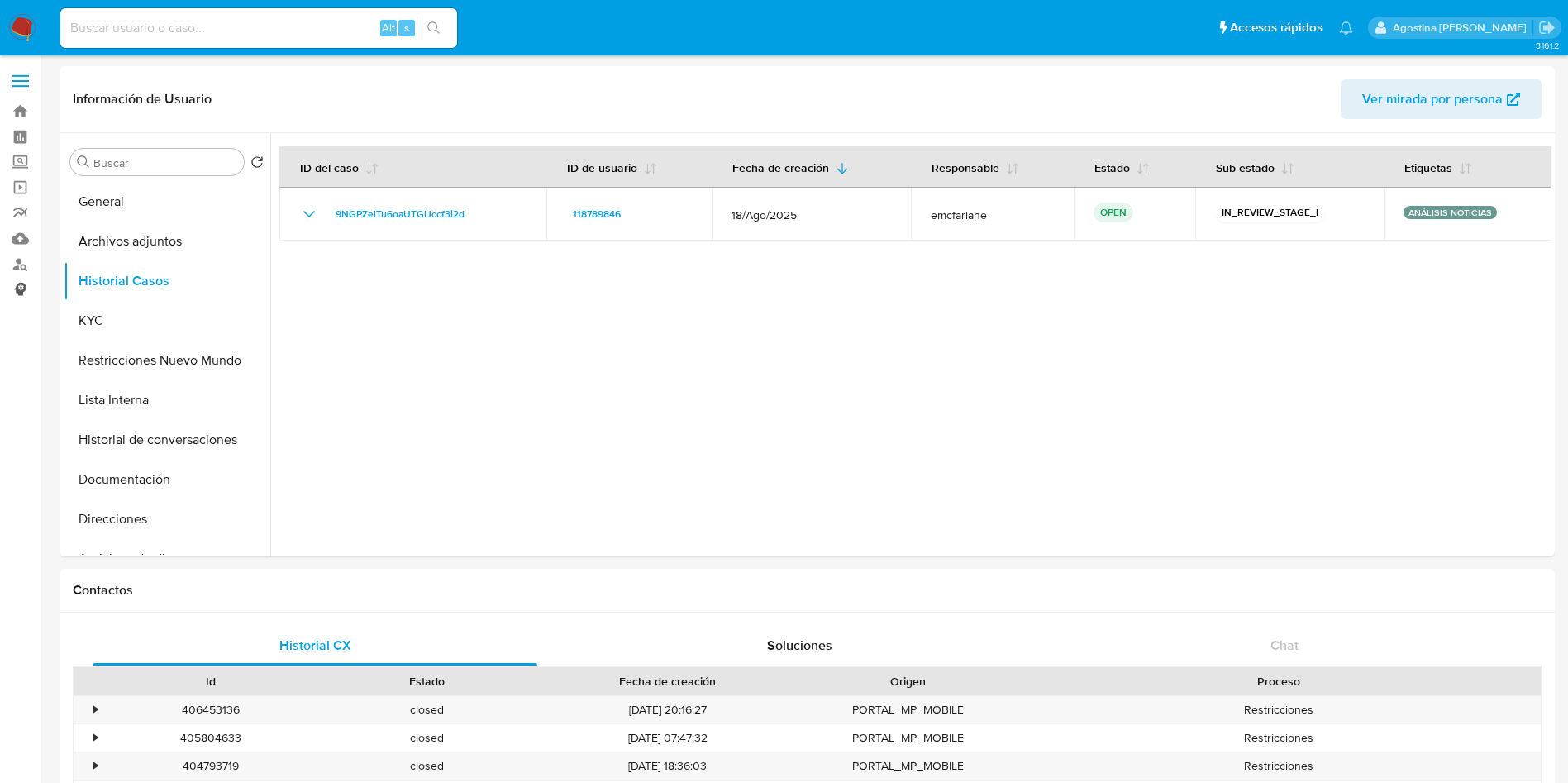
click at [0, 284] on link "Consolidado" at bounding box center [98, 290] width 197 height 26
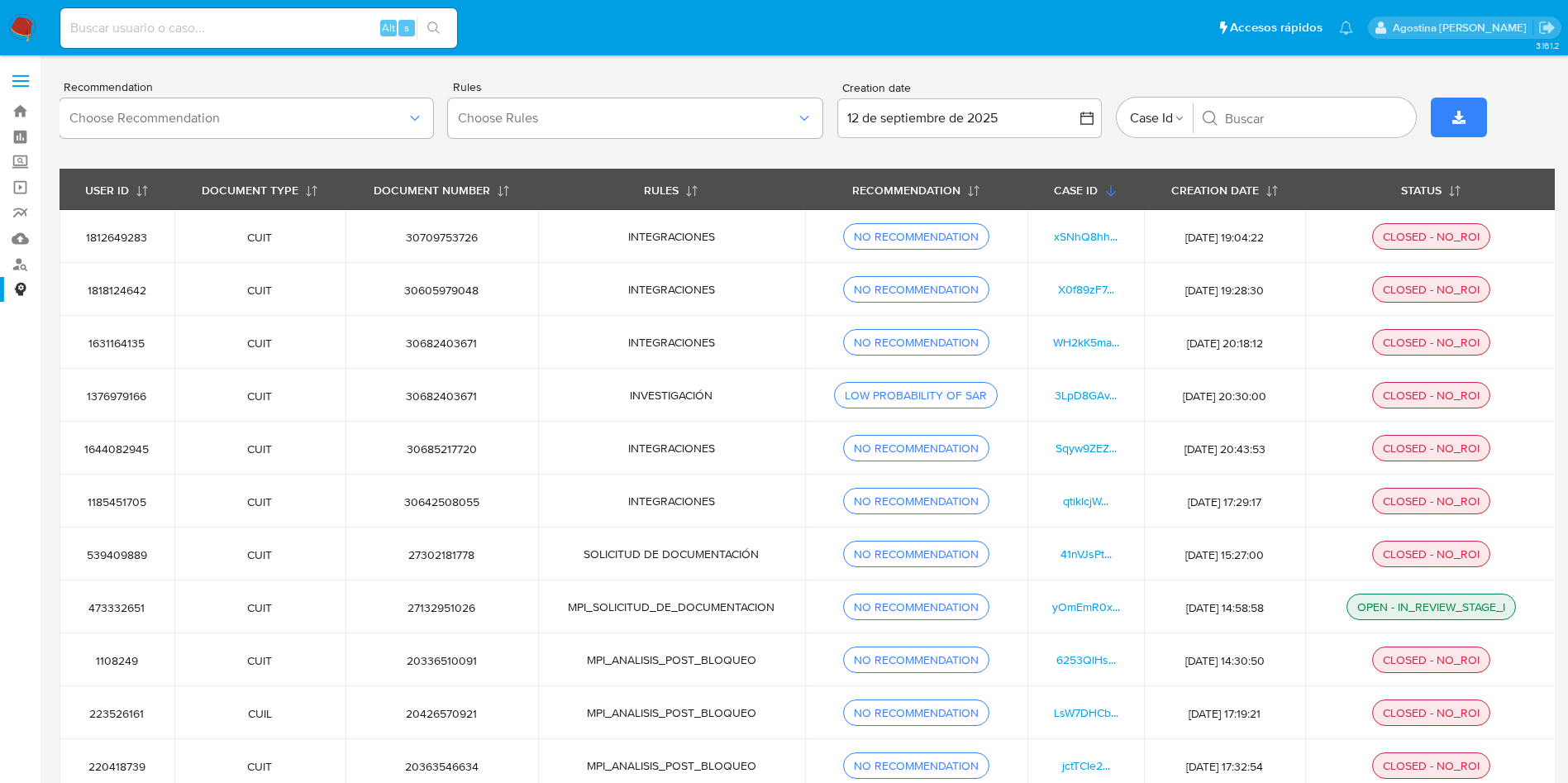
click at [264, 28] on input at bounding box center [259, 29] width 397 height 22
paste input "216369054"
type input "216369054"
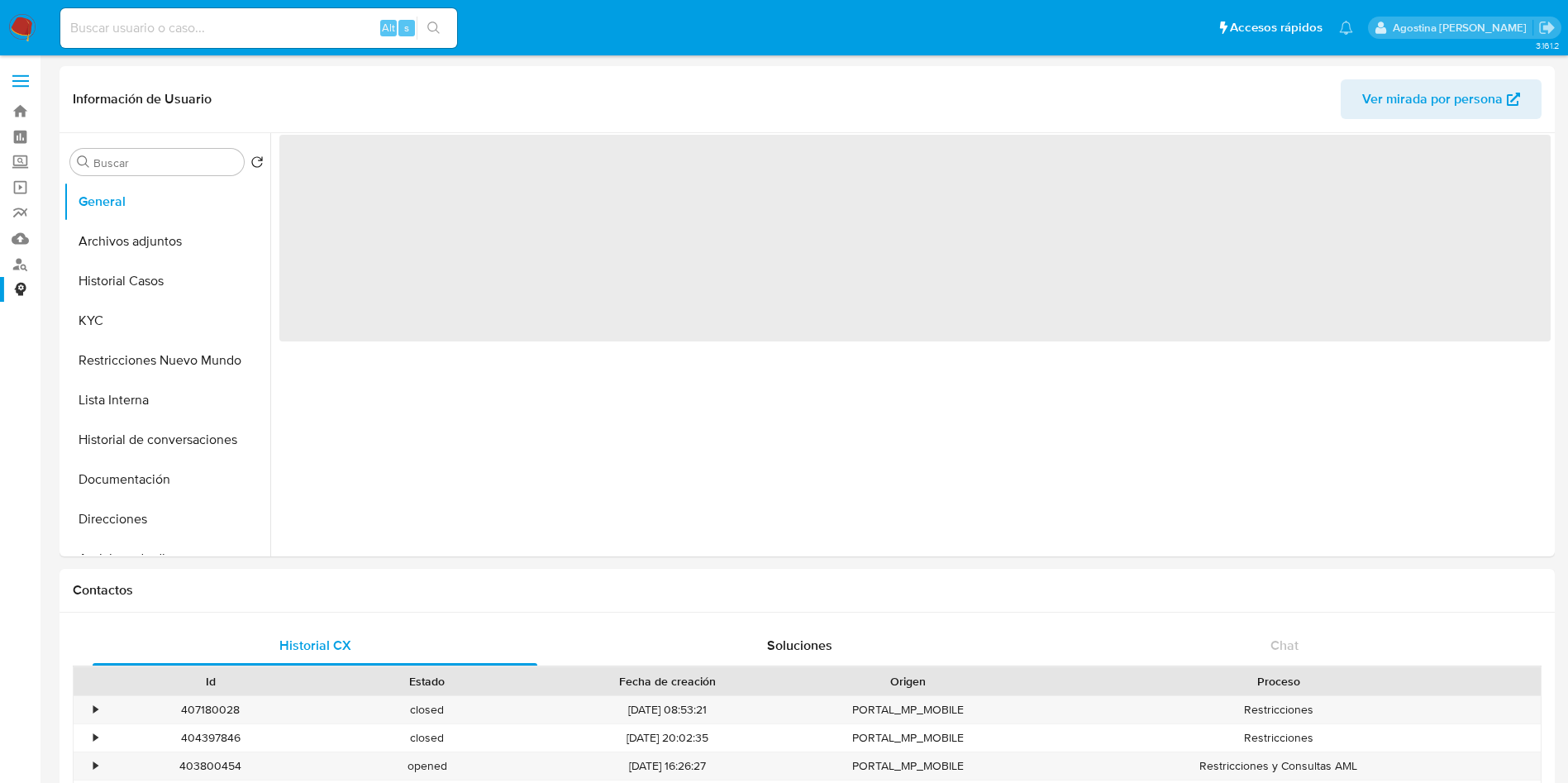
select select "10"
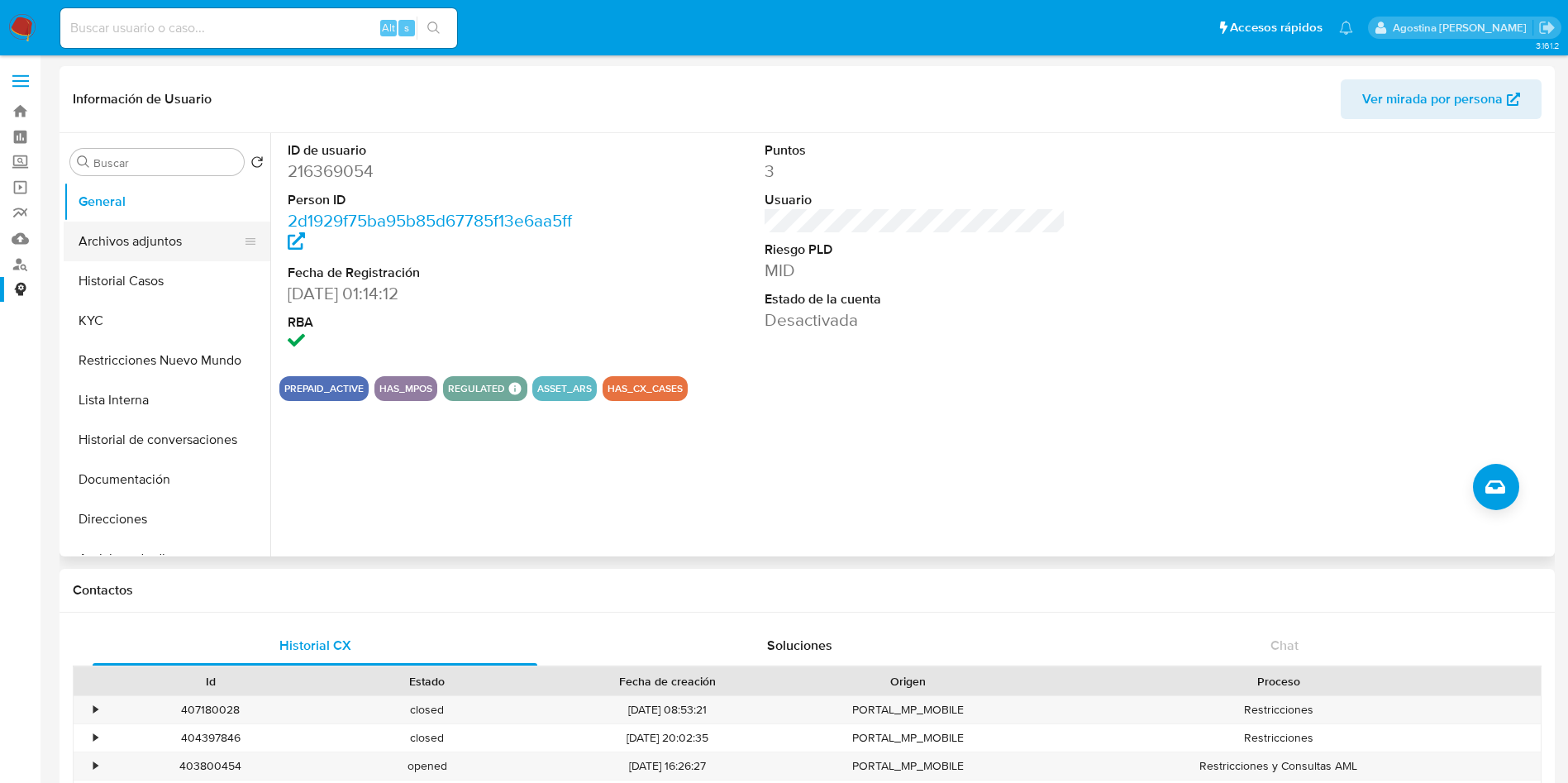
click at [167, 226] on button "Archivos adjuntos" at bounding box center [160, 241] width 194 height 39
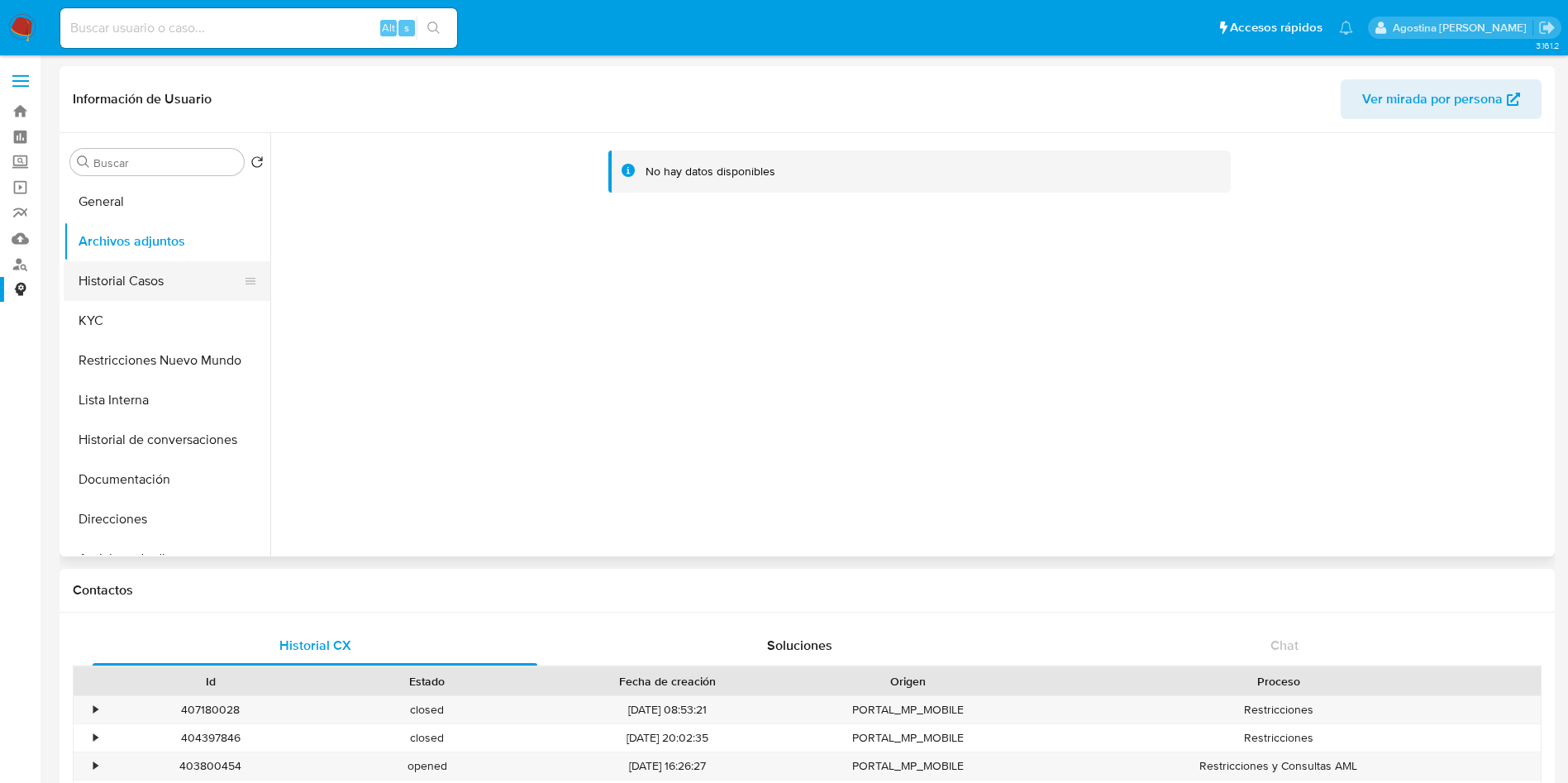
click at [155, 281] on button "Historial Casos" at bounding box center [160, 281] width 194 height 39
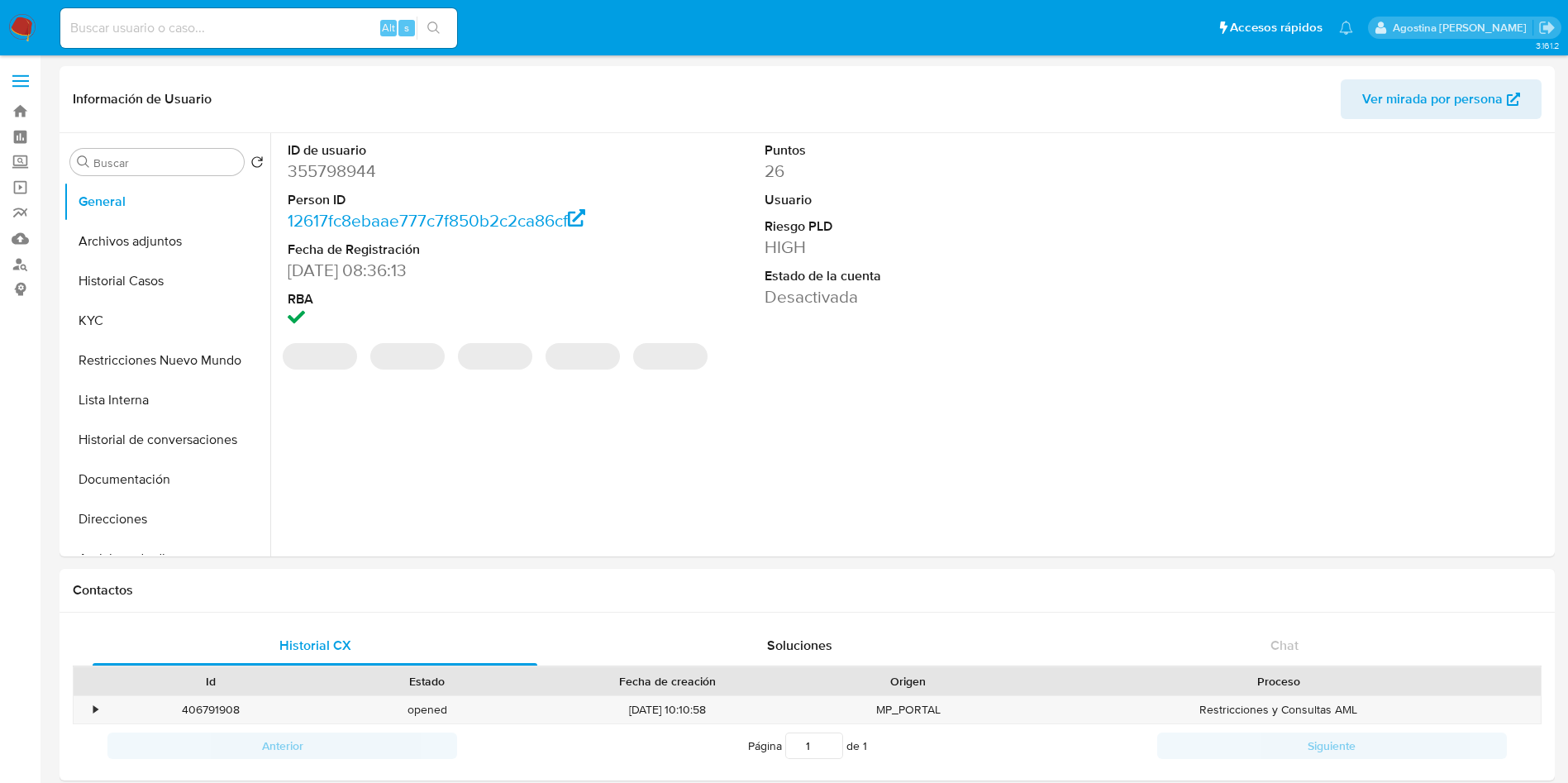
select select "10"
click at [136, 253] on button "Archivos adjuntos" at bounding box center [160, 241] width 194 height 39
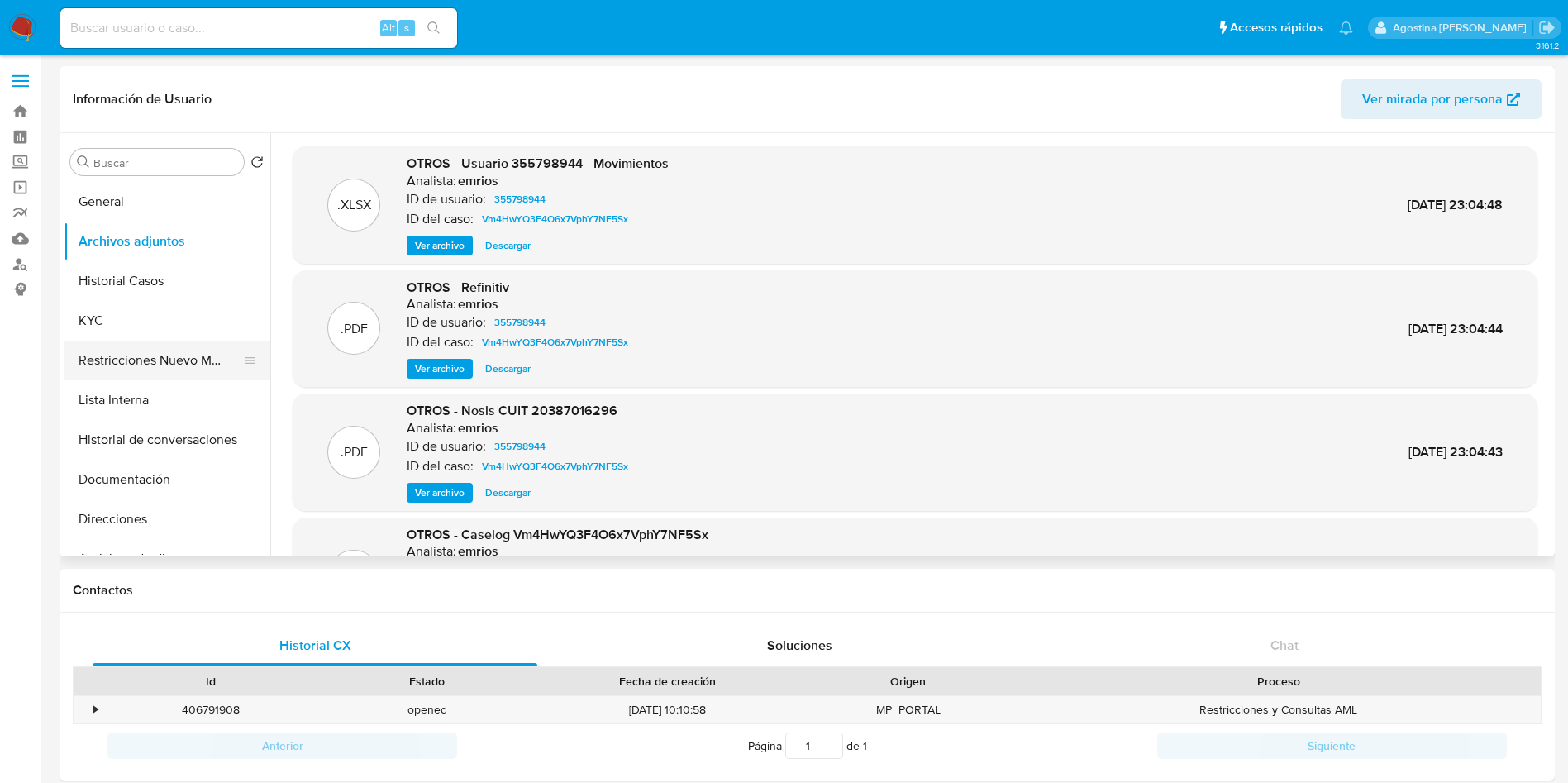
click at [183, 358] on button "Restricciones Nuevo Mundo" at bounding box center [160, 361] width 194 height 39
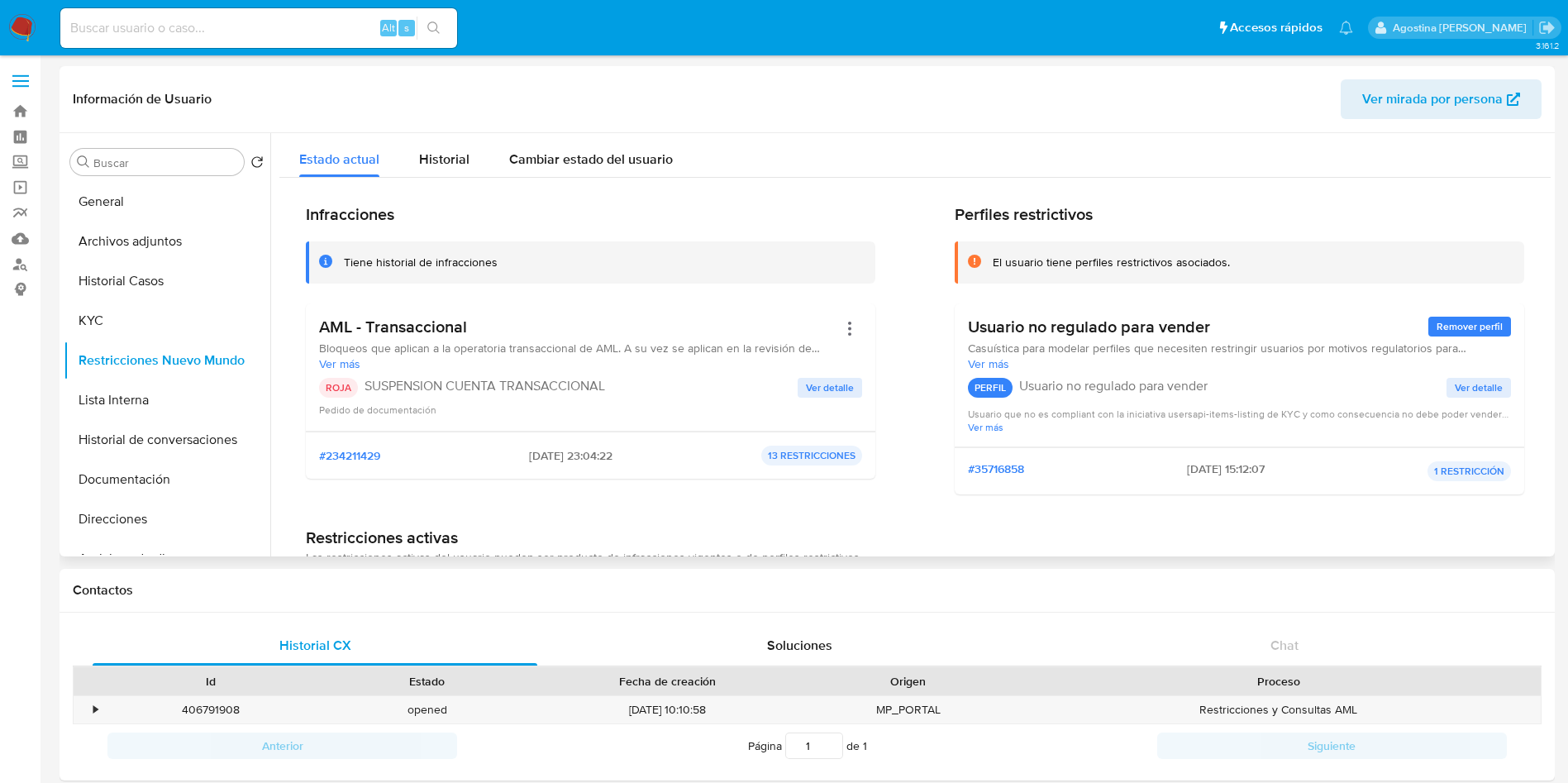
click at [848, 388] on span "Ver detalle" at bounding box center [830, 388] width 48 height 17
